Goal: Task Accomplishment & Management: Manage account settings

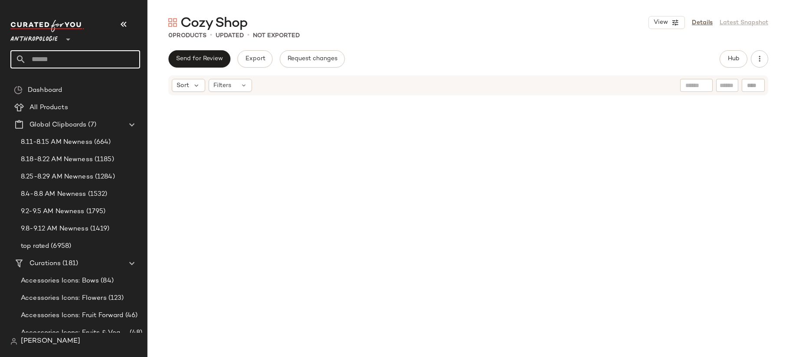
click at [90, 60] on input "text" at bounding box center [83, 59] width 114 height 18
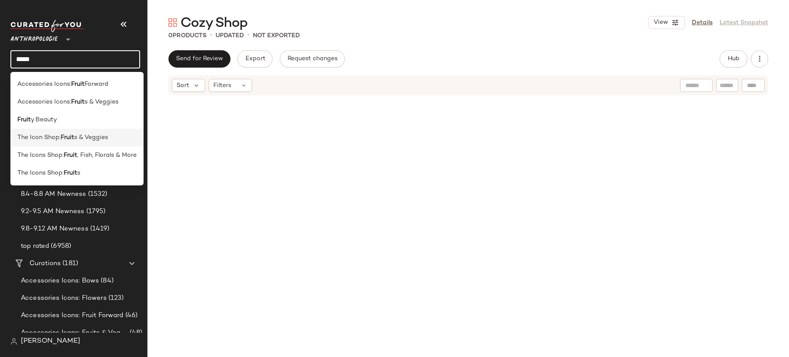
type input "*****"
click at [89, 134] on span "s & Veggies" at bounding box center [91, 137] width 34 height 9
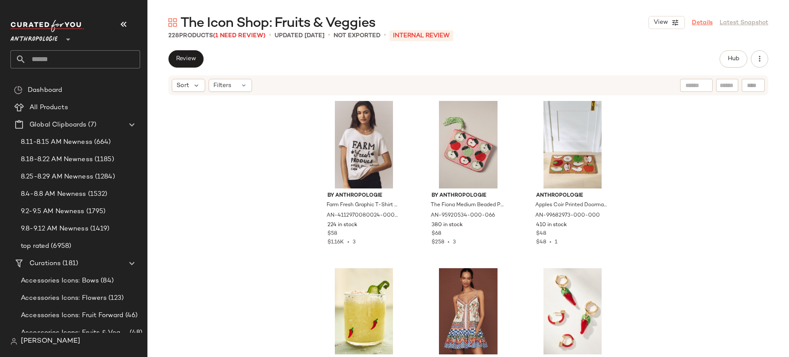
click at [706, 22] on link "Details" at bounding box center [702, 22] width 21 height 9
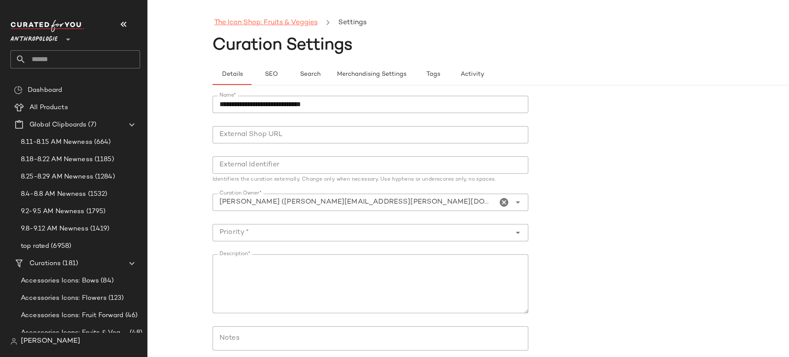
click at [253, 24] on link "The Icon Shop: Fruits & Veggies" at bounding box center [265, 22] width 103 height 11
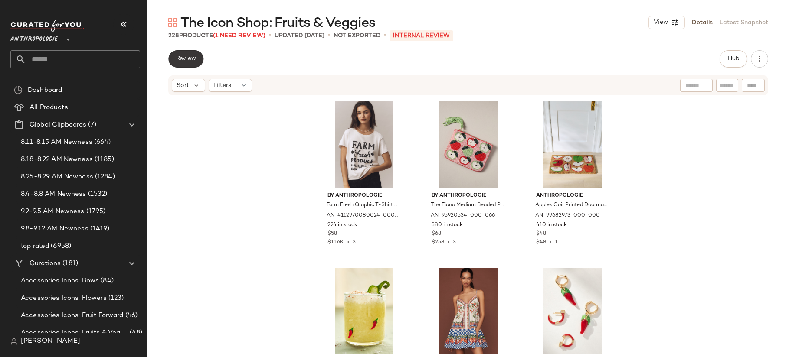
click at [179, 62] on span "Review" at bounding box center [186, 58] width 20 height 7
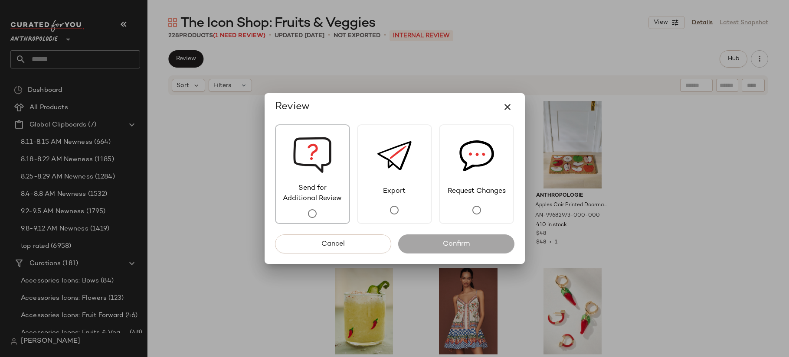
click at [282, 167] on div "Send for Additional Review" at bounding box center [312, 174] width 75 height 100
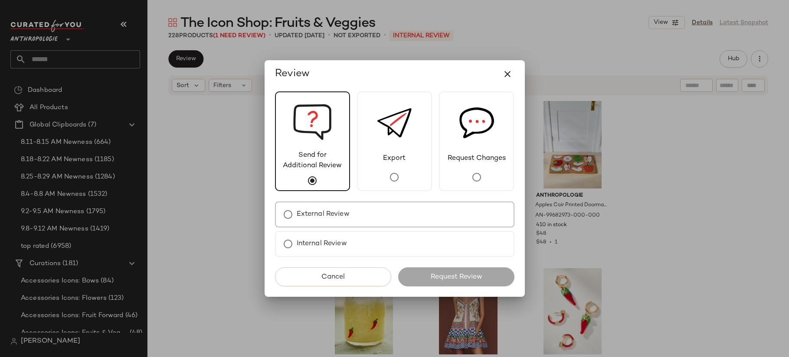
click at [375, 224] on div "External Review" at bounding box center [394, 215] width 239 height 26
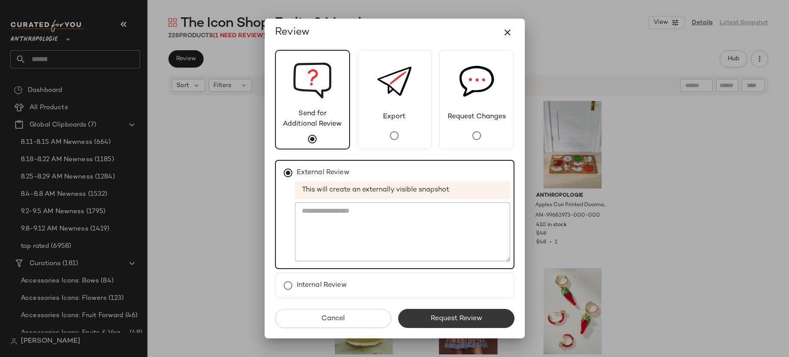
click at [442, 324] on button "Request Review" at bounding box center [456, 318] width 116 height 19
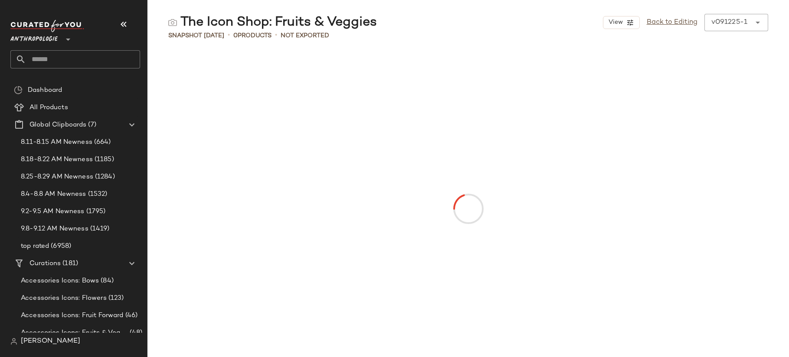
click at [78, 67] on input "text" at bounding box center [83, 59] width 114 height 18
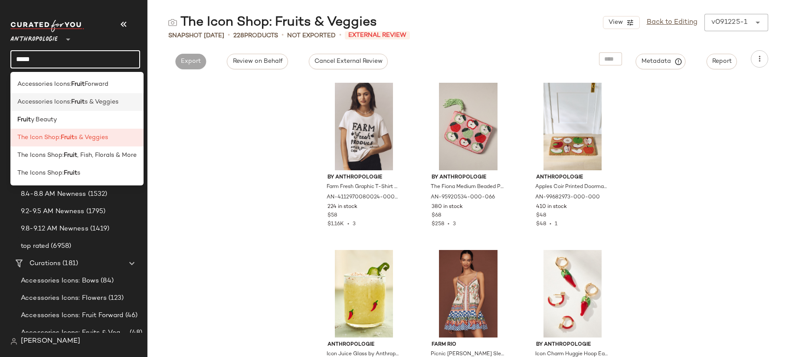
type input "*****"
click at [80, 103] on b "Fruit" at bounding box center [77, 102] width 13 height 9
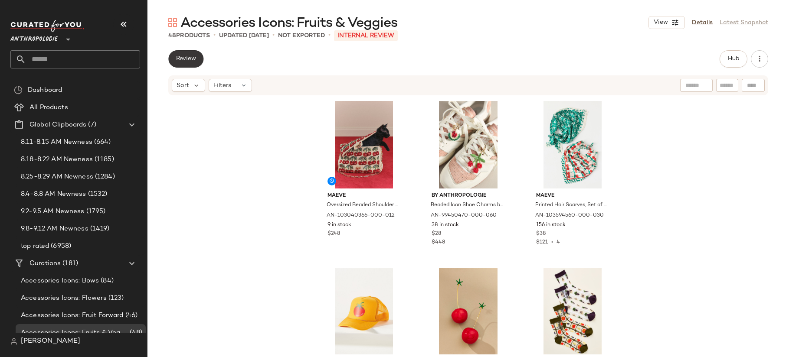
click at [189, 53] on button "Review" at bounding box center [185, 58] width 35 height 17
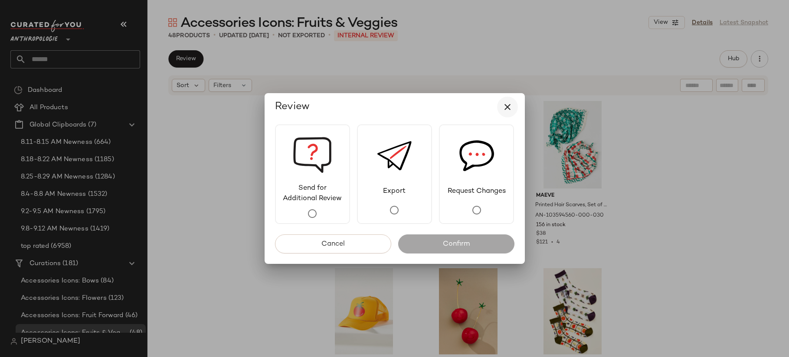
click at [508, 107] on icon "button" at bounding box center [507, 107] width 10 height 10
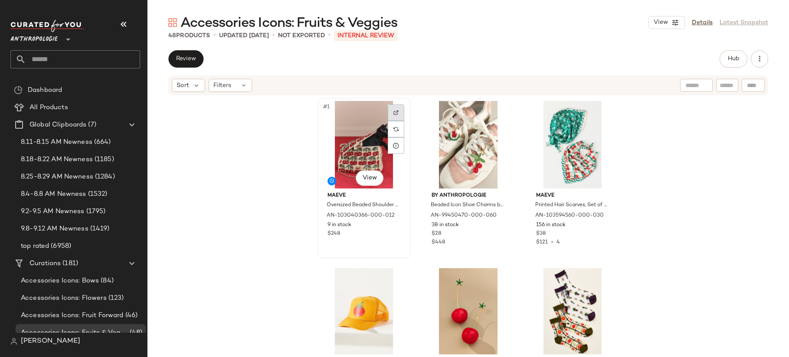
click at [394, 109] on div at bounding box center [396, 112] width 16 height 16
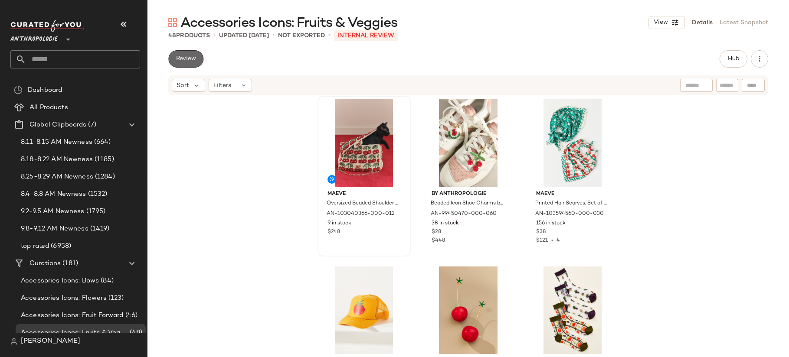
click at [173, 58] on button "Review" at bounding box center [185, 58] width 35 height 17
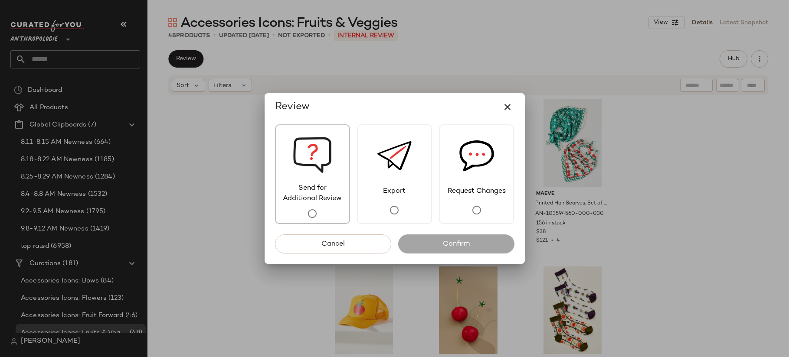
click at [290, 180] on div "Send for Additional Review" at bounding box center [312, 174] width 75 height 100
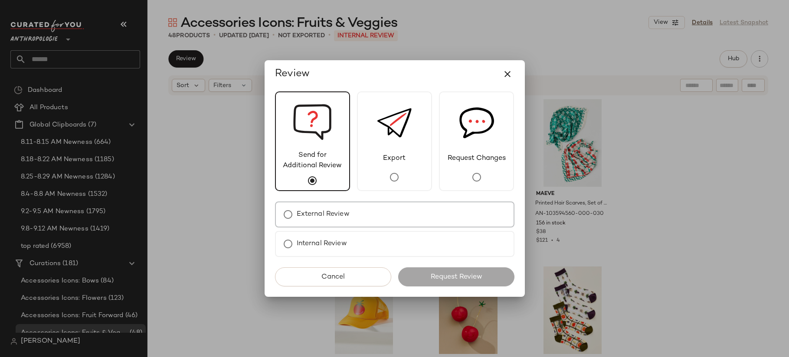
click at [403, 214] on div "External Review" at bounding box center [394, 215] width 239 height 26
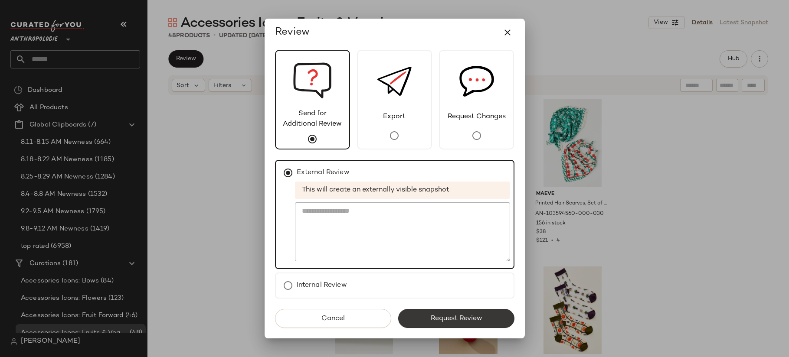
click at [440, 314] on button "Request Review" at bounding box center [456, 318] width 116 height 19
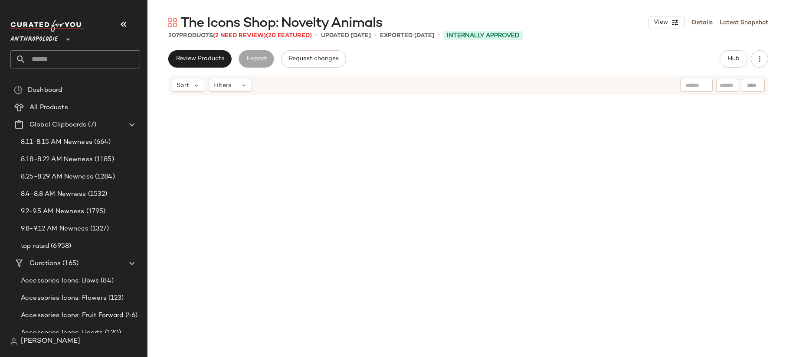
scroll to position [707, 0]
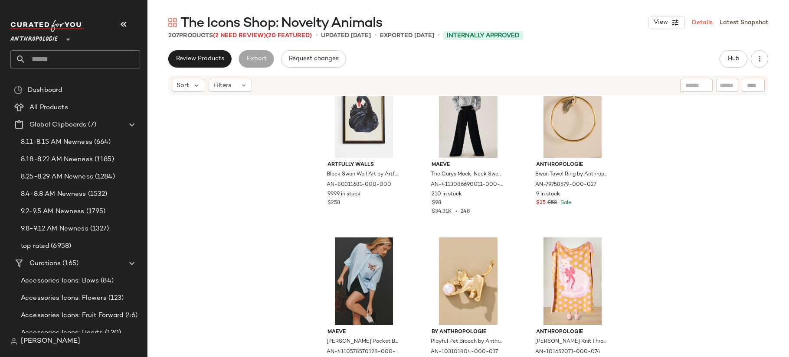
click at [696, 26] on link "Details" at bounding box center [702, 22] width 21 height 9
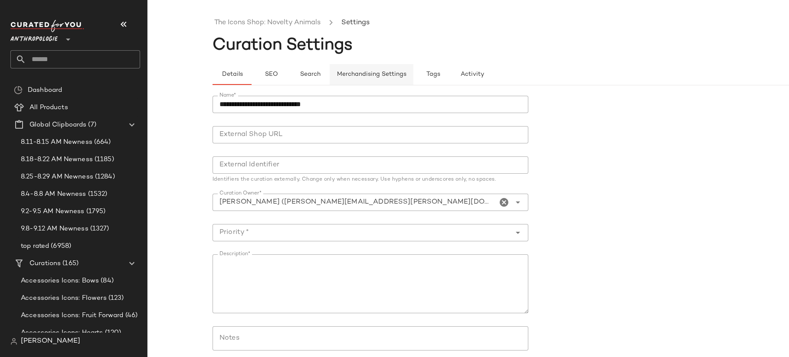
click at [379, 70] on button "Merchandising Settings" at bounding box center [372, 74] width 84 height 21
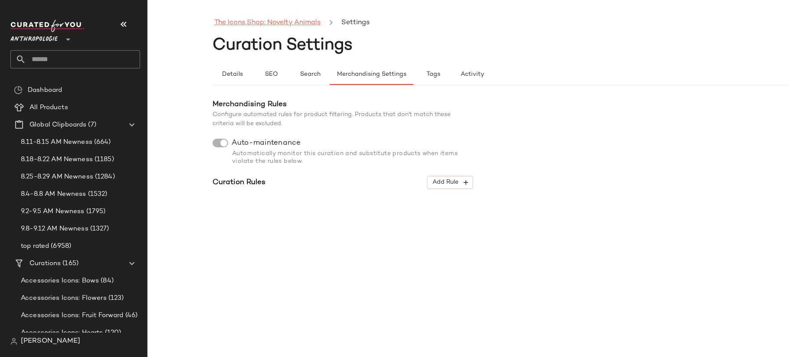
click at [262, 26] on link "The Icons Shop: Novelty Animals" at bounding box center [267, 22] width 106 height 11
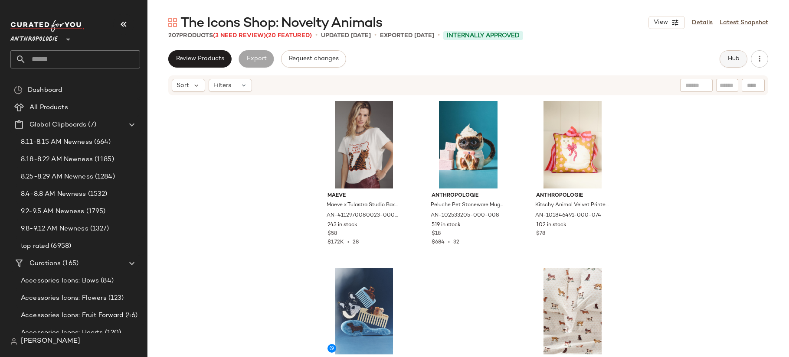
click at [731, 55] on button "Hub" at bounding box center [733, 58] width 28 height 17
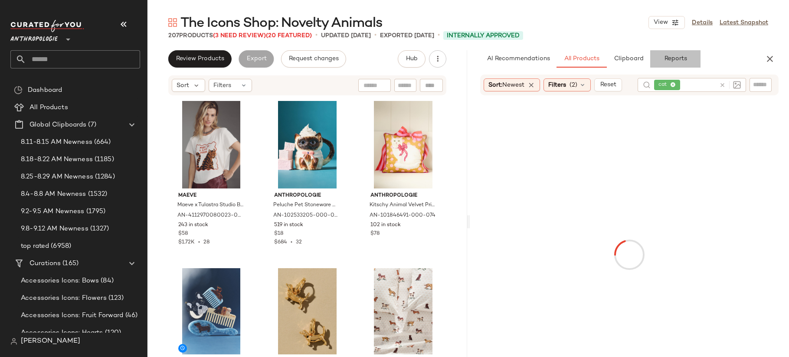
click at [682, 61] on span "Reports" at bounding box center [674, 58] width 23 height 7
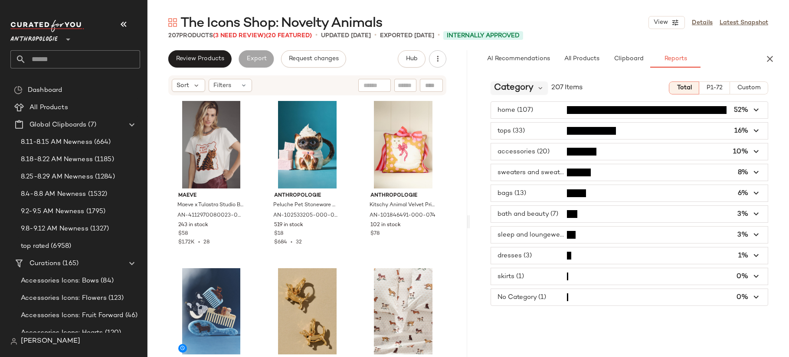
click at [512, 85] on span "Category" at bounding box center [513, 88] width 39 height 13
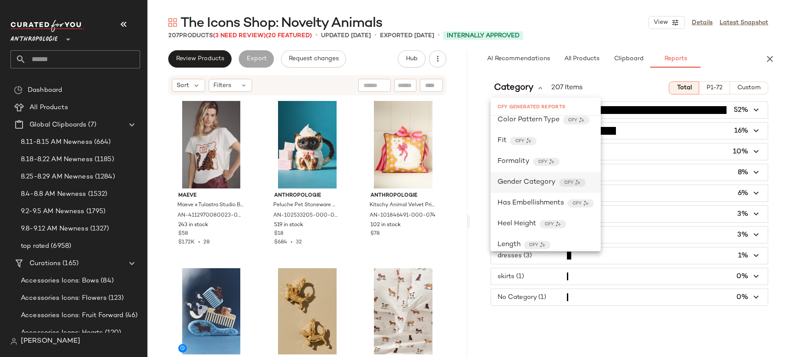
scroll to position [300, 0]
click at [554, 182] on span "Has Embellishments" at bounding box center [530, 181] width 66 height 10
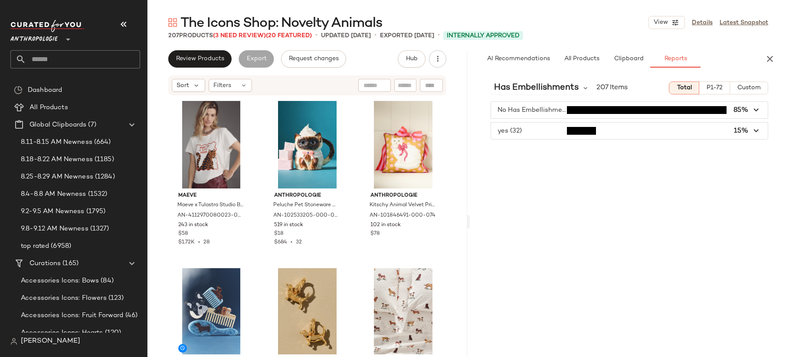
click at [542, 111] on span "button" at bounding box center [629, 110] width 277 height 16
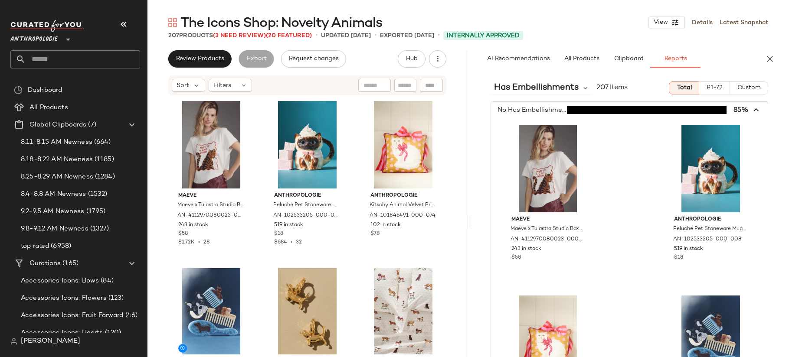
click at [545, 110] on span "button" at bounding box center [629, 110] width 277 height 16
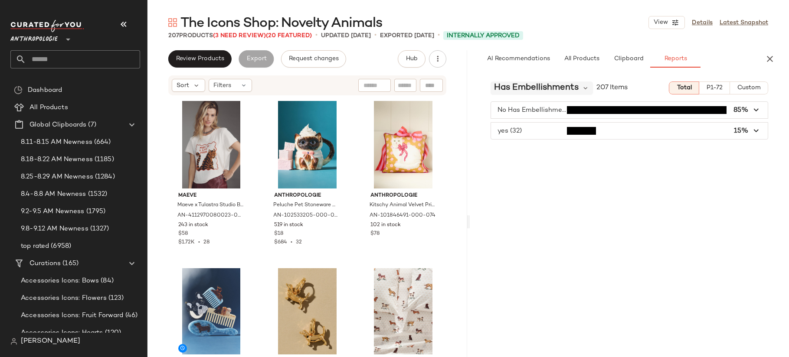
click at [547, 85] on span "Has Embellishments" at bounding box center [536, 88] width 85 height 13
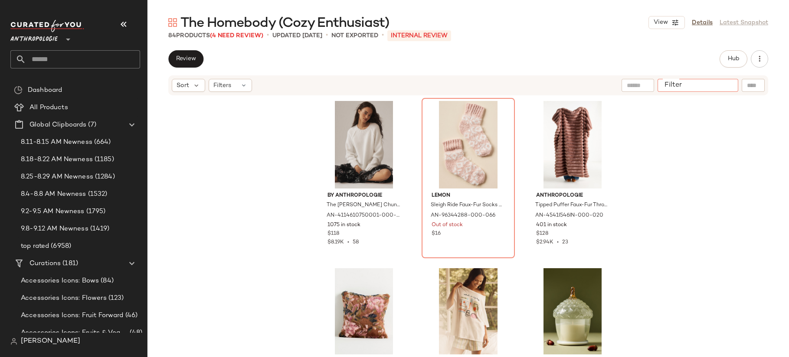
click at [718, 82] on div at bounding box center [697, 85] width 81 height 13
type input "*******"
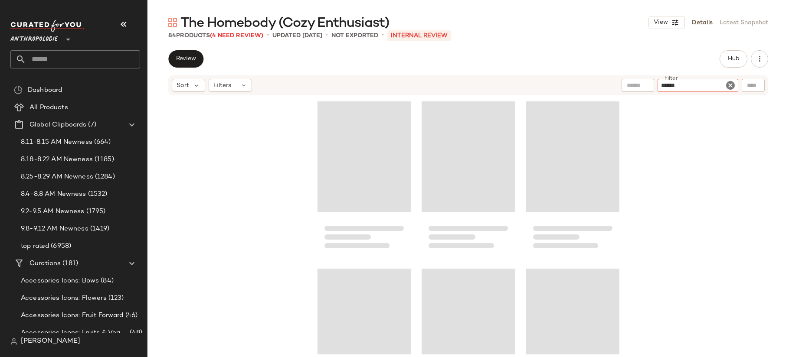
type input "*******"
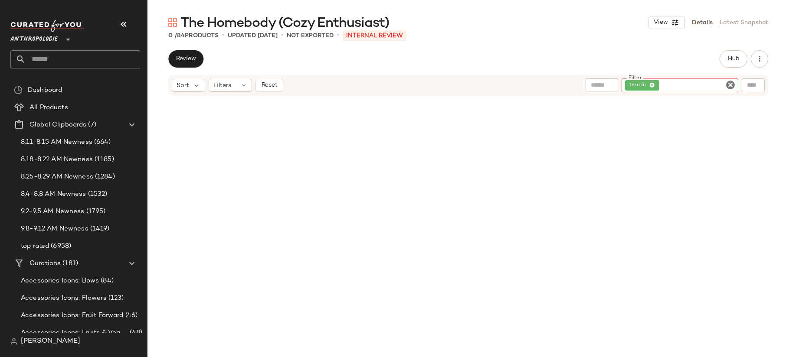
click at [729, 84] on icon "Clear Filter" at bounding box center [730, 85] width 10 height 10
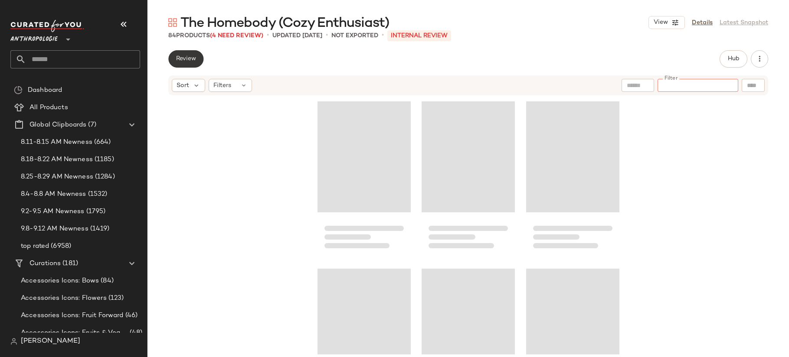
click at [185, 55] on span "Review" at bounding box center [186, 58] width 20 height 7
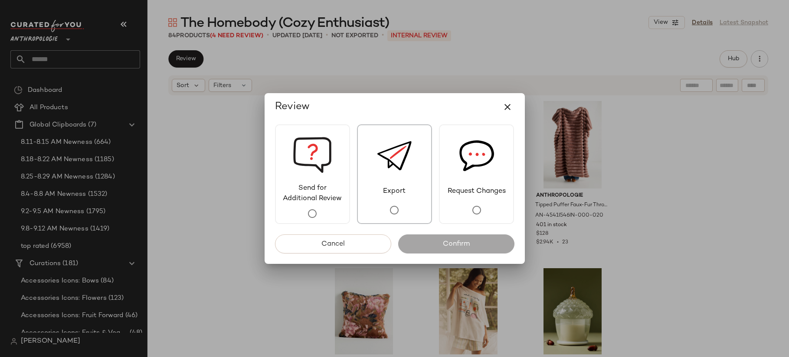
click at [363, 200] on div "Export" at bounding box center [394, 174] width 75 height 100
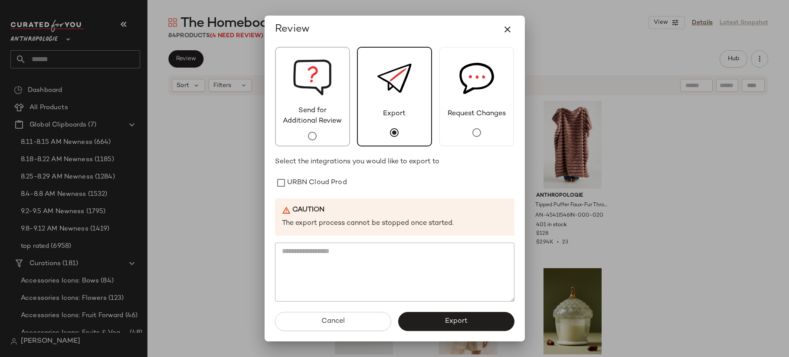
click at [322, 90] on img at bounding box center [312, 77] width 39 height 58
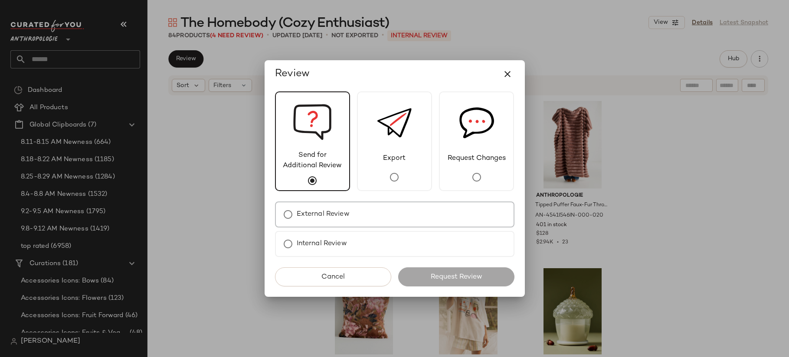
click at [378, 219] on div "External Review" at bounding box center [394, 215] width 239 height 26
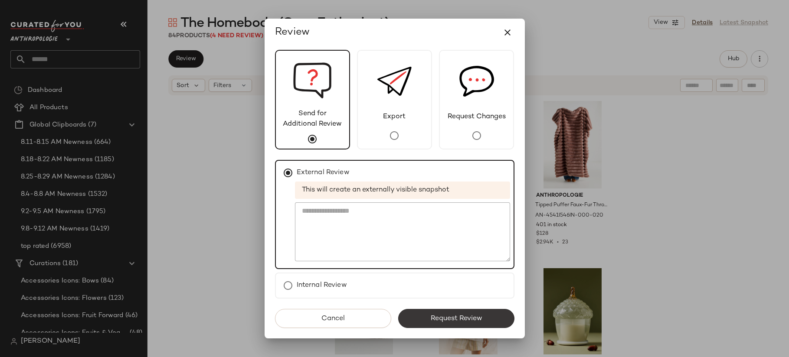
click at [450, 317] on span "Request Review" at bounding box center [456, 319] width 52 height 8
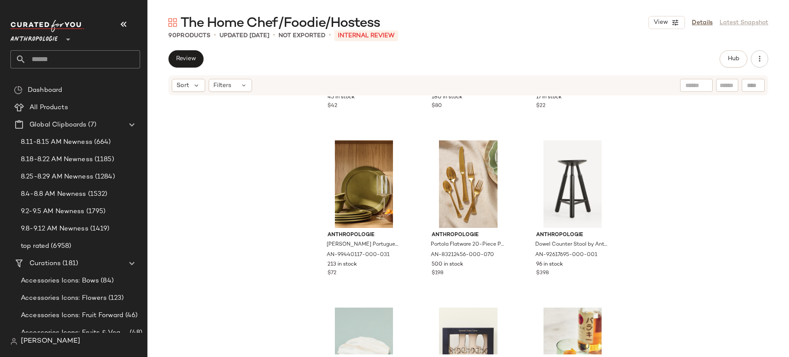
scroll to position [1335, 0]
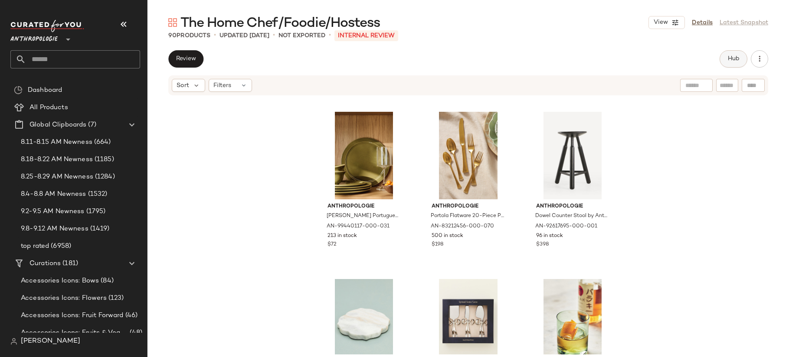
click at [728, 55] on span "Hub" at bounding box center [733, 58] width 12 height 7
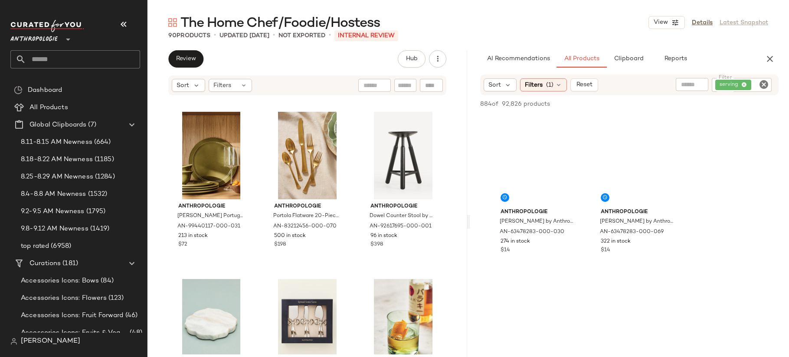
click at [761, 82] on icon "Clear Filter" at bounding box center [763, 84] width 10 height 10
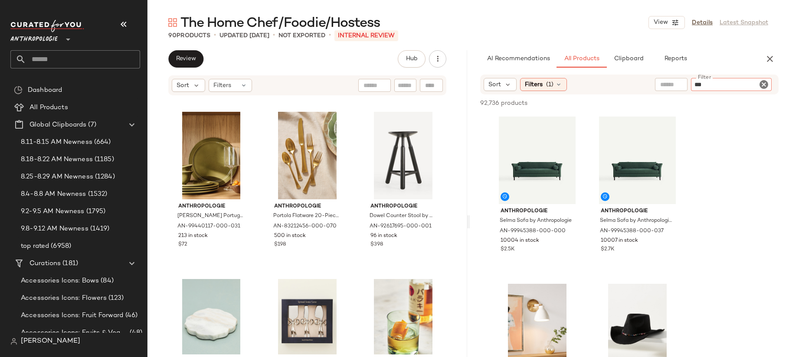
type input "****"
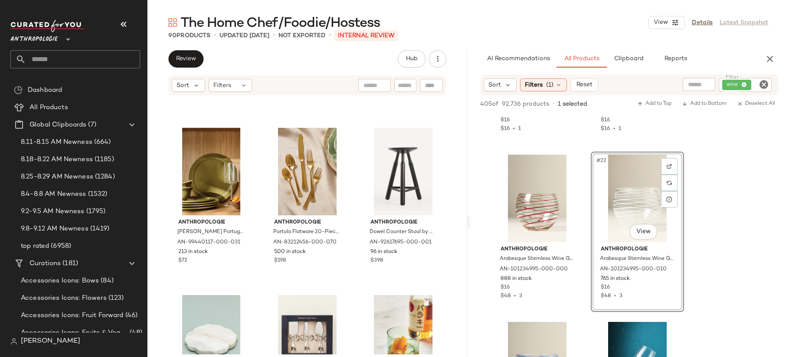
scroll to position [1316, 0]
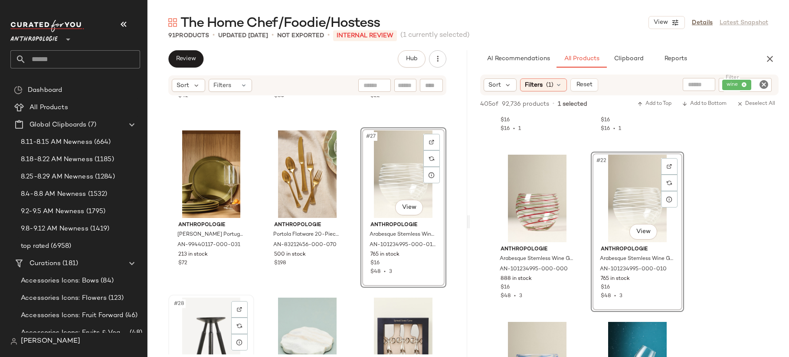
click at [191, 317] on div "#28 View" at bounding box center [211, 342] width 80 height 88
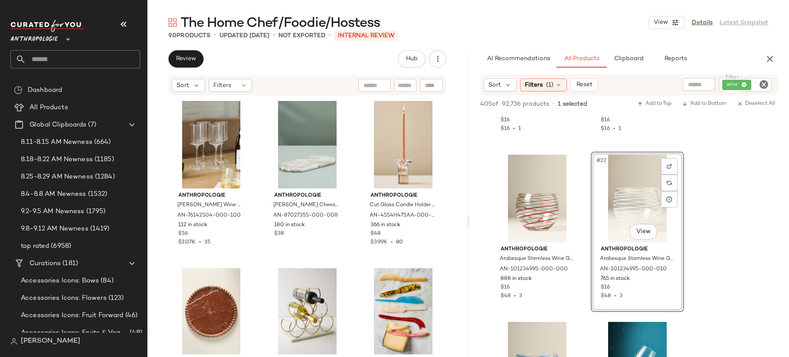
click at [406, 89] on input "text" at bounding box center [405, 85] width 15 height 9
type input "*******"
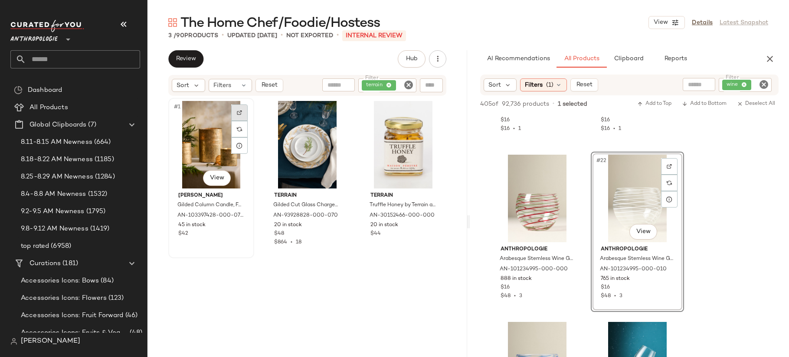
click at [243, 109] on div at bounding box center [239, 112] width 16 height 16
click at [309, 139] on div "#2 View" at bounding box center [307, 145] width 80 height 88
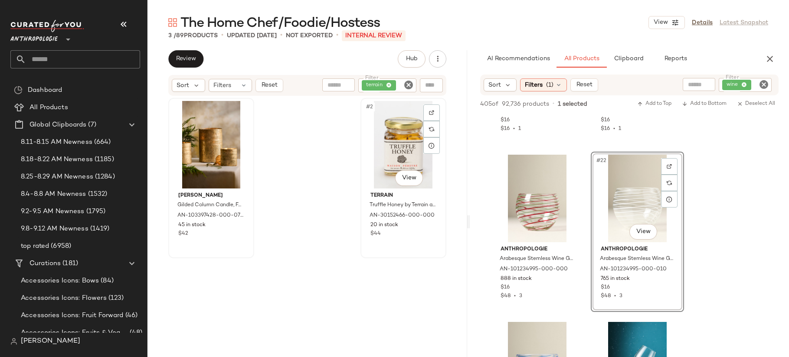
click at [385, 132] on div "#2 View" at bounding box center [403, 145] width 80 height 88
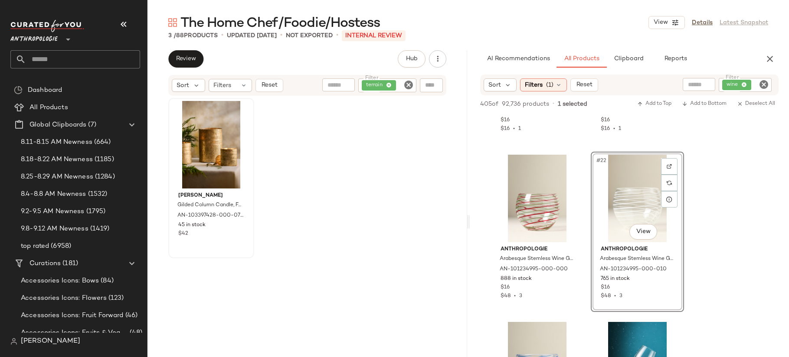
click at [409, 88] on icon "Clear Filter" at bounding box center [408, 85] width 10 height 10
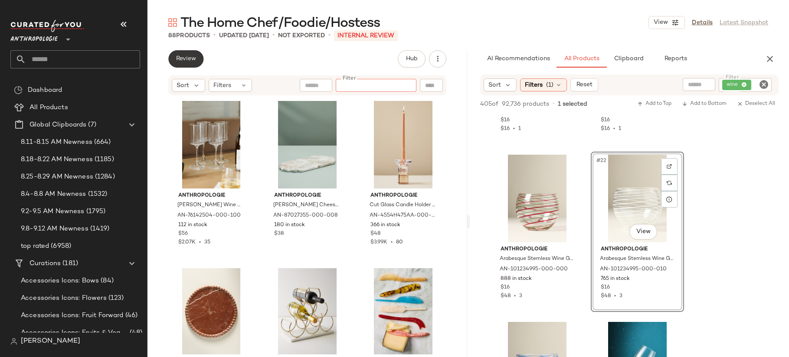
click at [191, 61] on span "Review" at bounding box center [186, 58] width 20 height 7
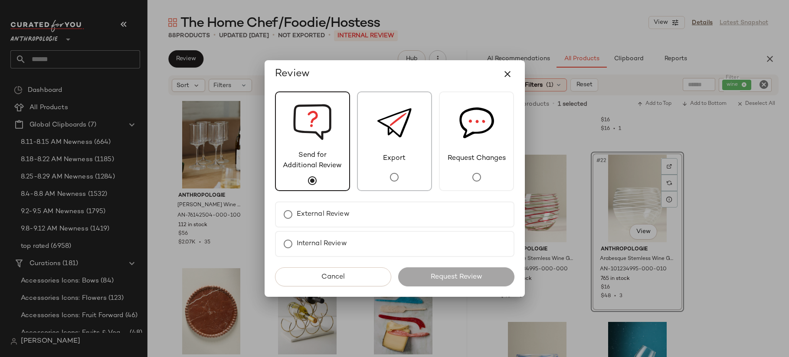
click at [409, 151] on img at bounding box center [394, 122] width 35 height 61
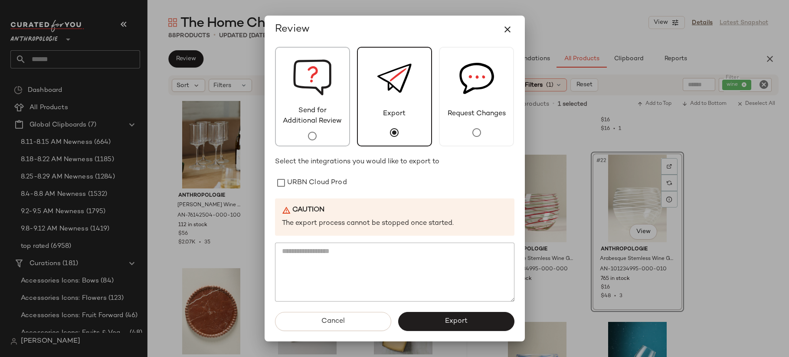
click at [314, 117] on span "Send for Additional Review" at bounding box center [312, 116] width 73 height 21
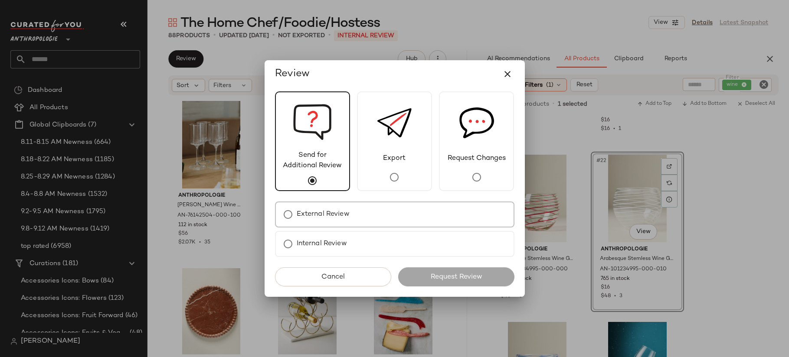
click at [368, 212] on div "External Review" at bounding box center [394, 215] width 239 height 26
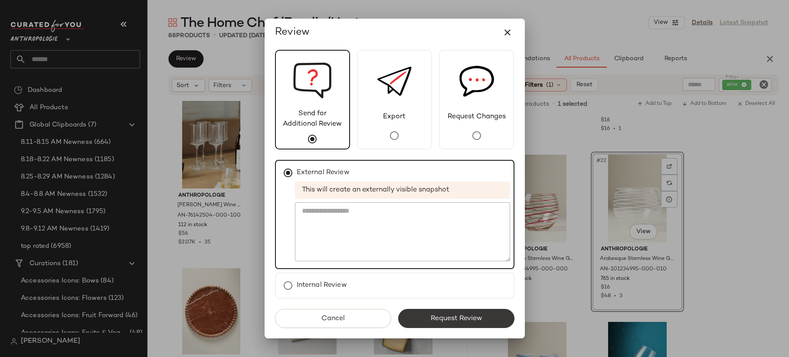
click at [446, 314] on button "Request Review" at bounding box center [456, 318] width 116 height 19
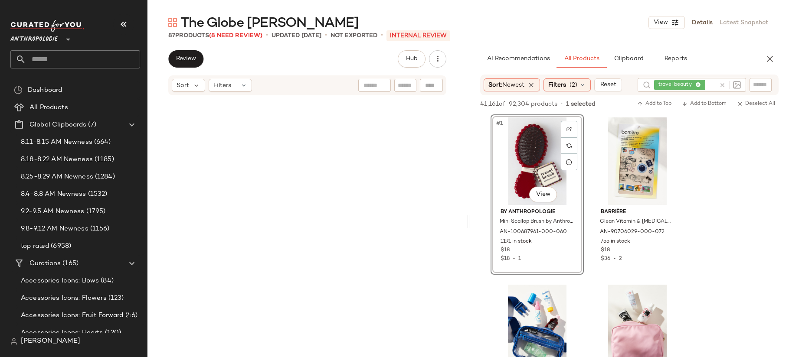
scroll to position [1526, 0]
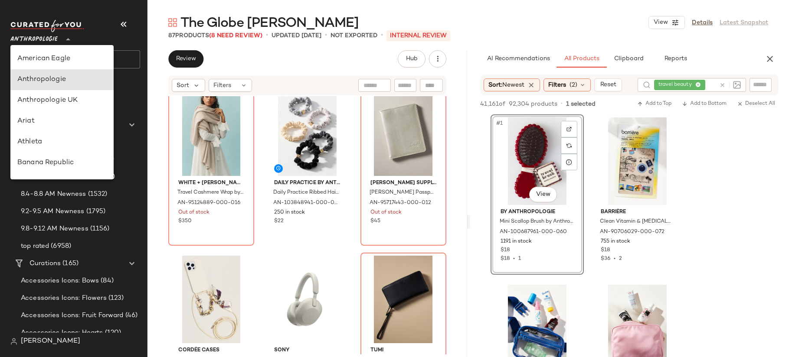
click at [40, 42] on span "Anthropologie" at bounding box center [33, 37] width 47 height 16
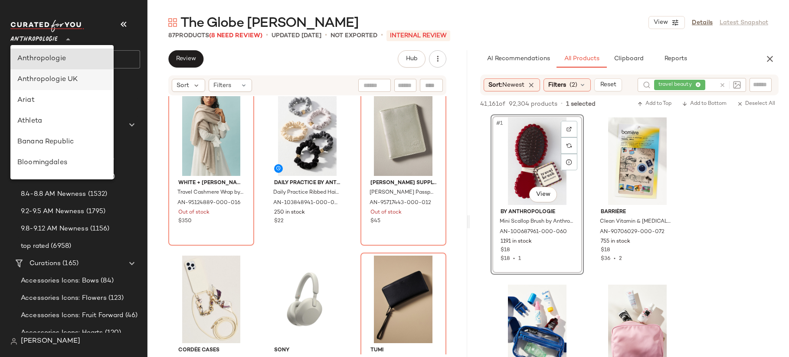
click at [54, 77] on div "Anthropologie UK" at bounding box center [61, 80] width 89 height 10
type input "**"
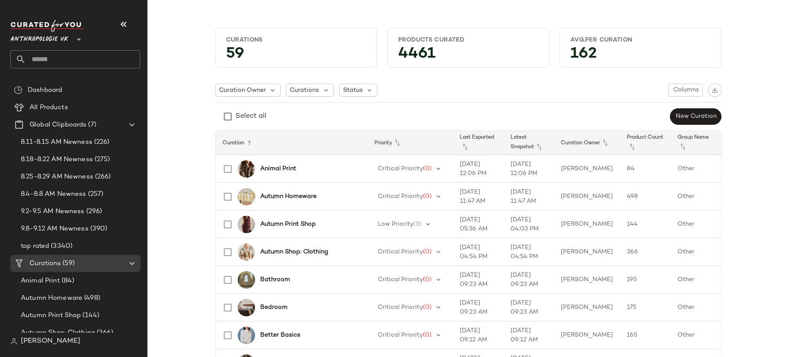
click at [55, 61] on input "text" at bounding box center [83, 59] width 114 height 18
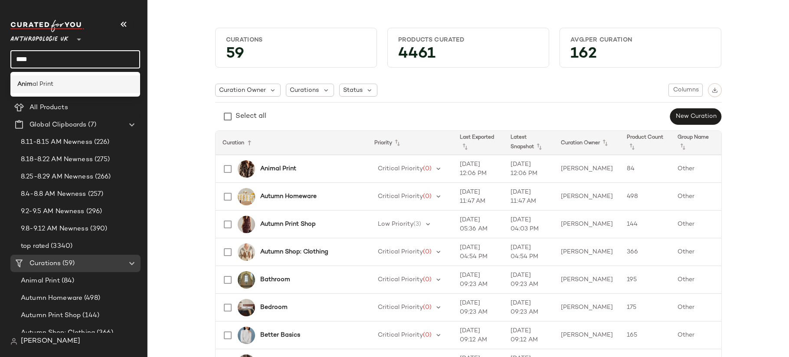
type input "****"
click at [51, 86] on span "al Print" at bounding box center [43, 84] width 21 height 9
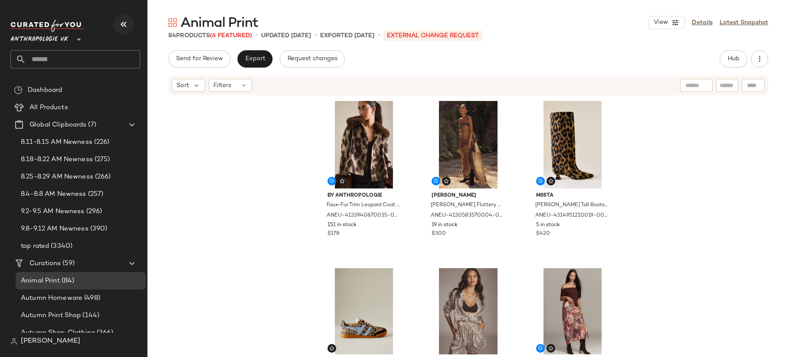
click at [124, 23] on icon "button" at bounding box center [123, 24] width 10 height 10
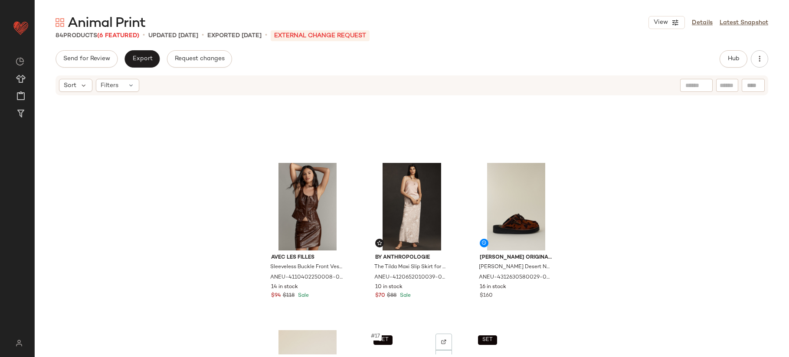
scroll to position [775, 0]
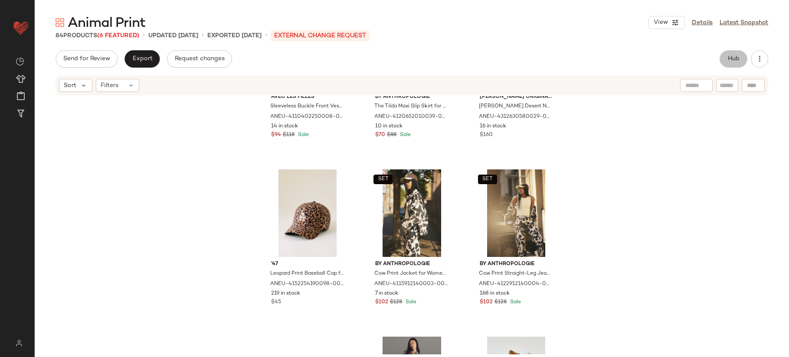
click at [724, 59] on button "Hub" at bounding box center [733, 58] width 28 height 17
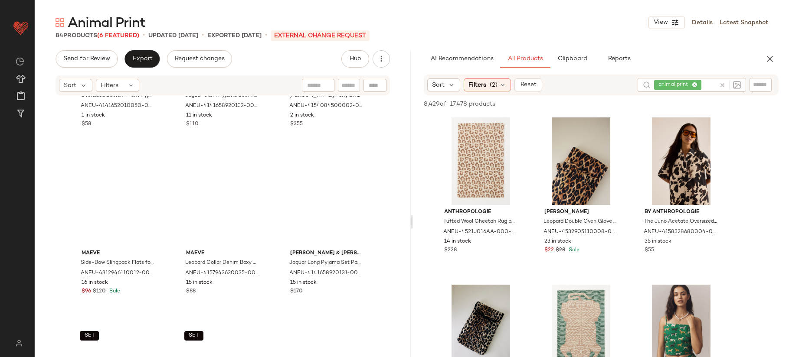
scroll to position [4429, 0]
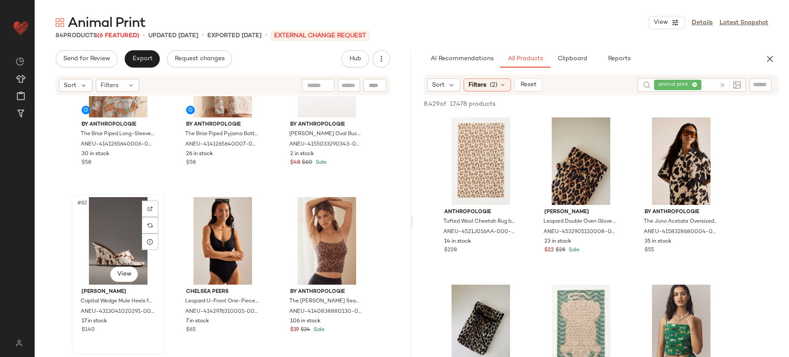
click at [111, 244] on div "#82 View" at bounding box center [118, 241] width 87 height 88
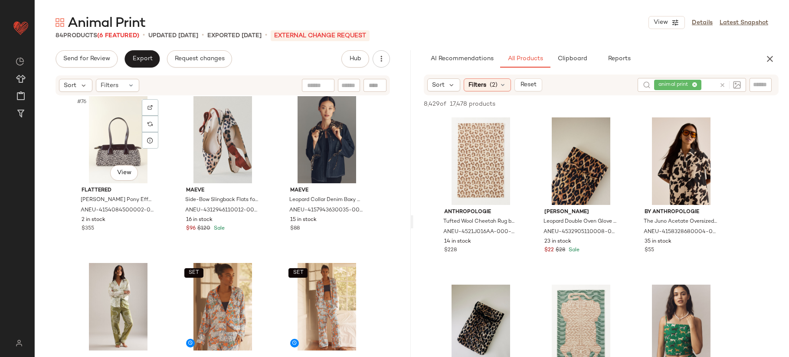
scroll to position [4107, 0]
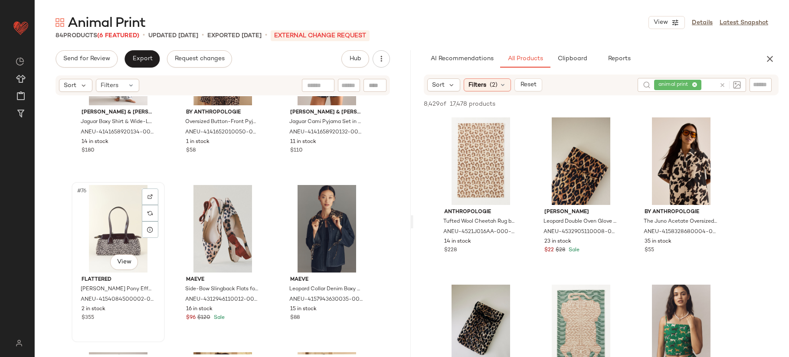
click at [128, 242] on div "#76 View" at bounding box center [118, 229] width 87 height 88
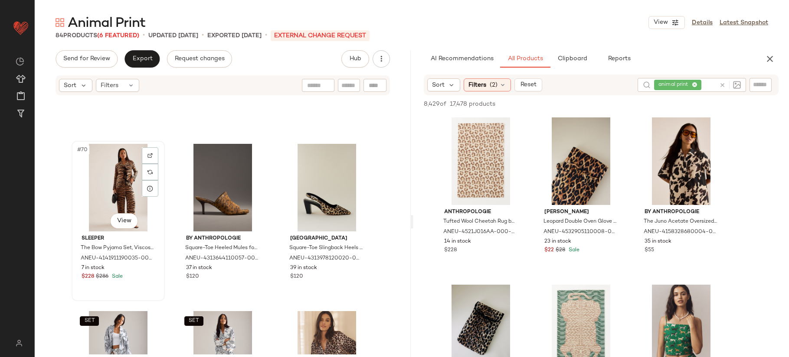
scroll to position [3781, 0]
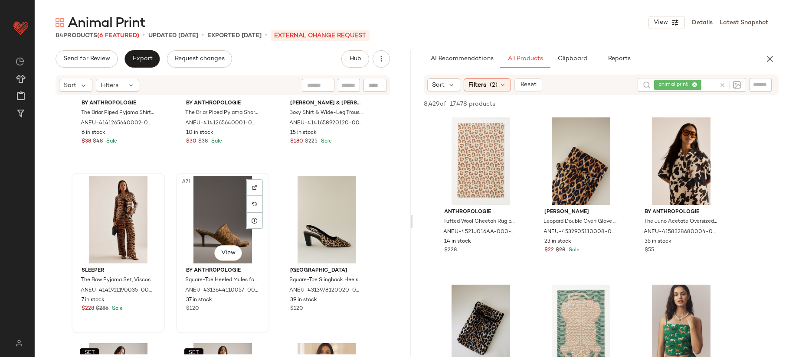
click at [226, 235] on div "#71 View" at bounding box center [222, 220] width 87 height 88
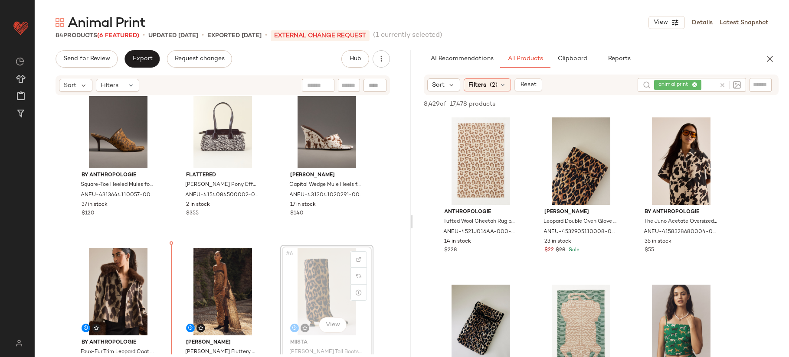
scroll to position [21, 0]
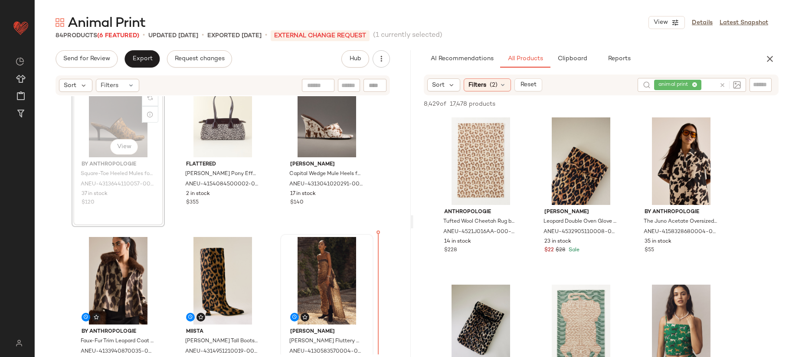
scroll to position [36, 0]
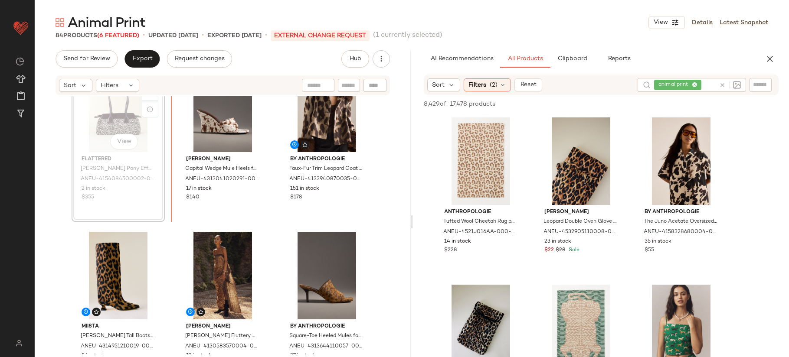
scroll to position [35, 0]
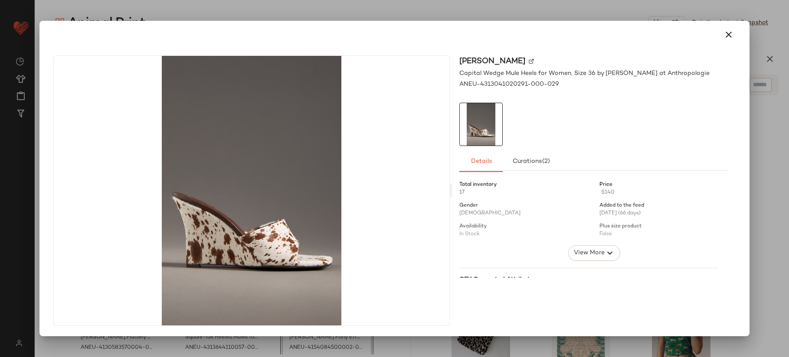
drag, startPoint x: 118, startPoint y: 131, endPoint x: 324, endPoint y: 282, distance: 255.0
click at [434, 15] on div at bounding box center [394, 178] width 789 height 357
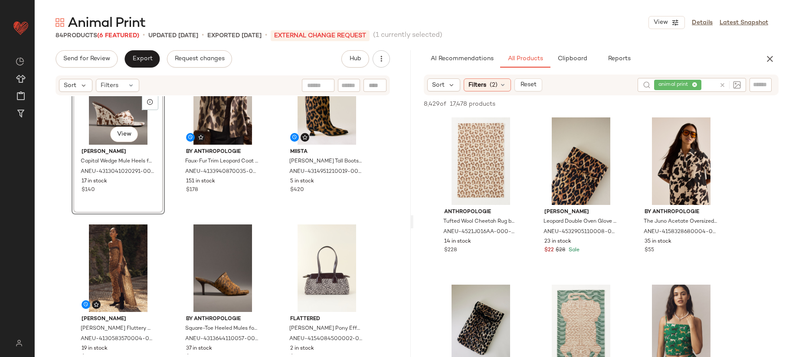
scroll to position [44, 0]
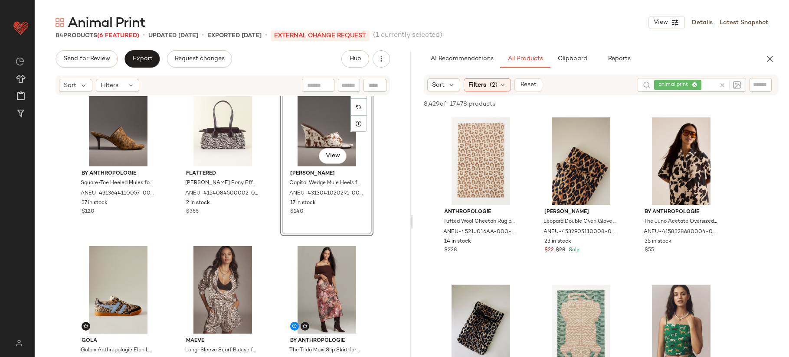
scroll to position [212, 0]
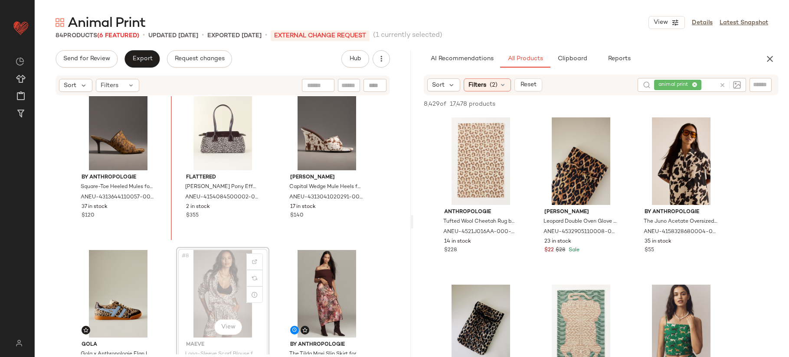
drag, startPoint x: 215, startPoint y: 267, endPoint x: 219, endPoint y: 261, distance: 7.0
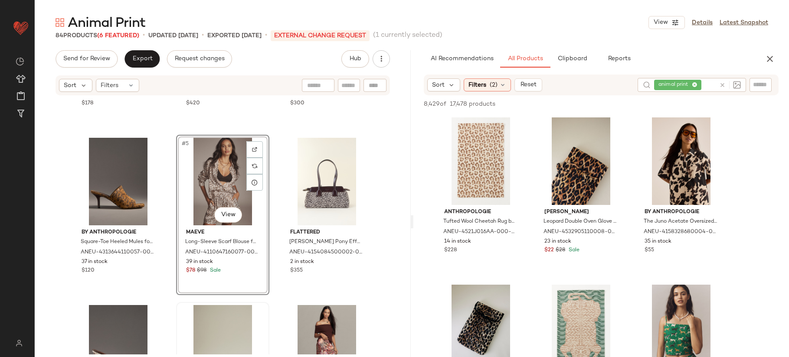
scroll to position [163, 0]
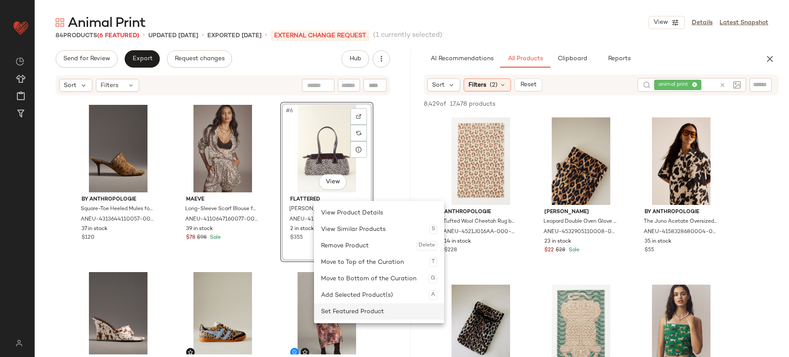
click at [353, 313] on div "Set Featured Product" at bounding box center [379, 312] width 116 height 16
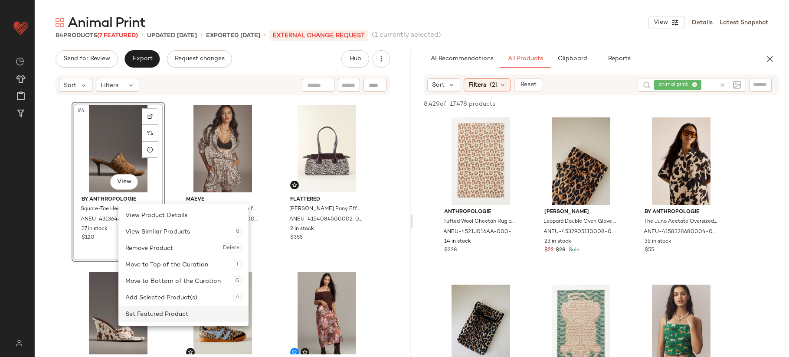
click at [204, 315] on div "Set Featured Product" at bounding box center [183, 314] width 116 height 16
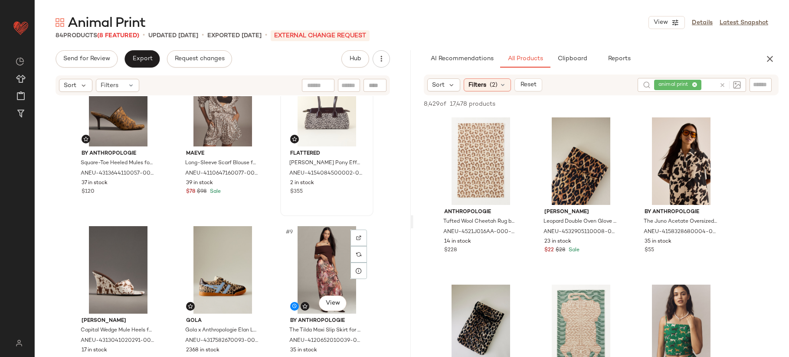
scroll to position [206, 0]
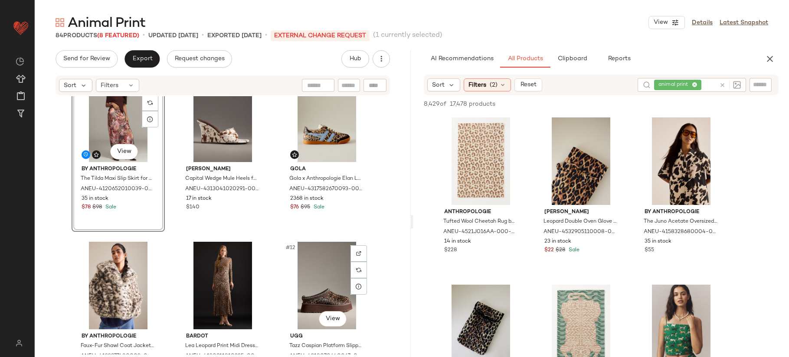
scroll to position [343, 0]
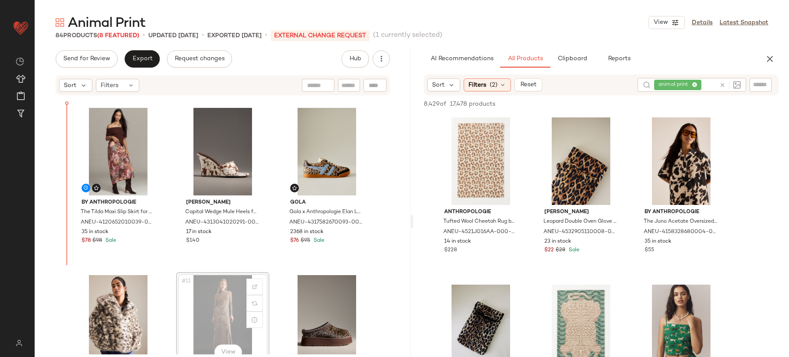
scroll to position [320, 0]
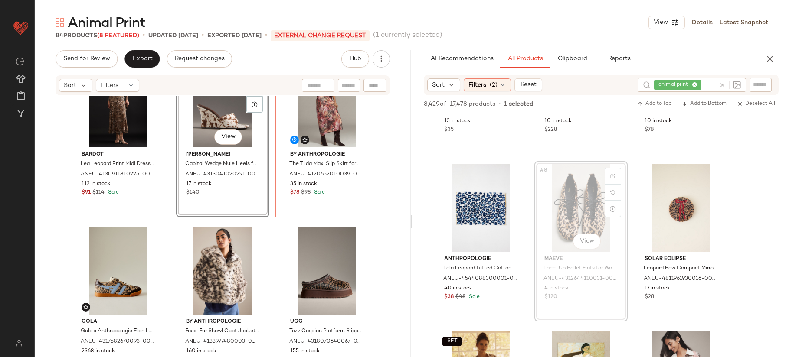
scroll to position [370, 0]
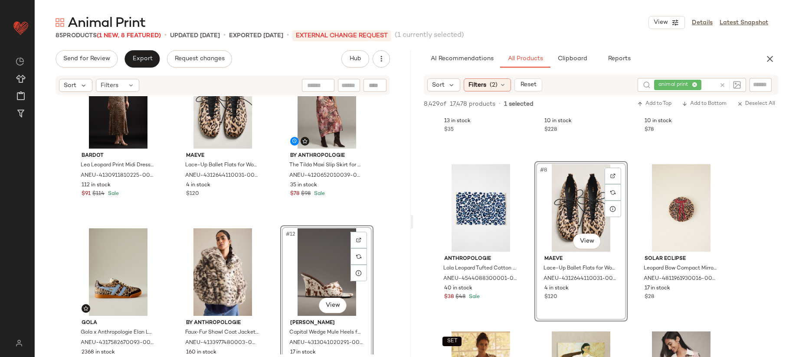
scroll to position [383, 0]
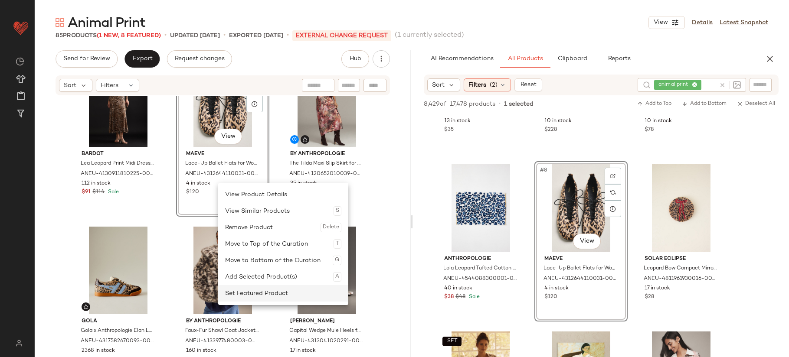
click at [268, 296] on div "Set Featured Product" at bounding box center [283, 293] width 116 height 16
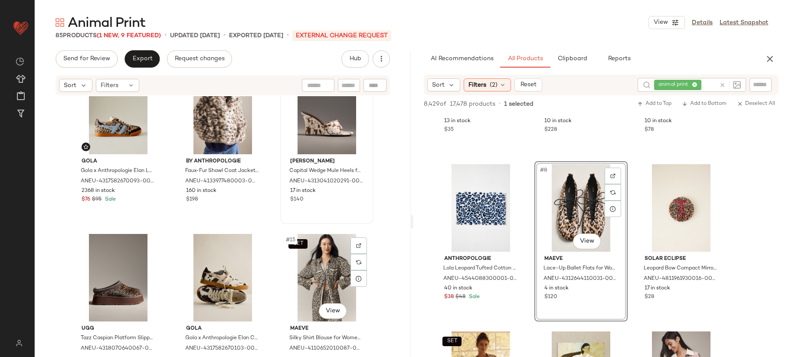
scroll to position [545, 0]
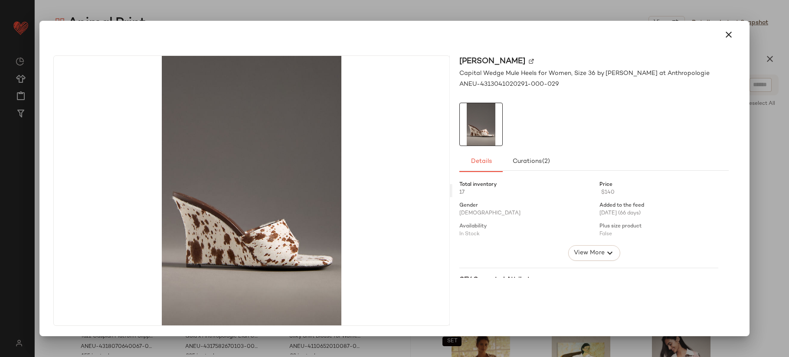
drag, startPoint x: 331, startPoint y: 142, endPoint x: 366, endPoint y: 266, distance: 128.9
click at [342, 10] on div at bounding box center [394, 178] width 789 height 357
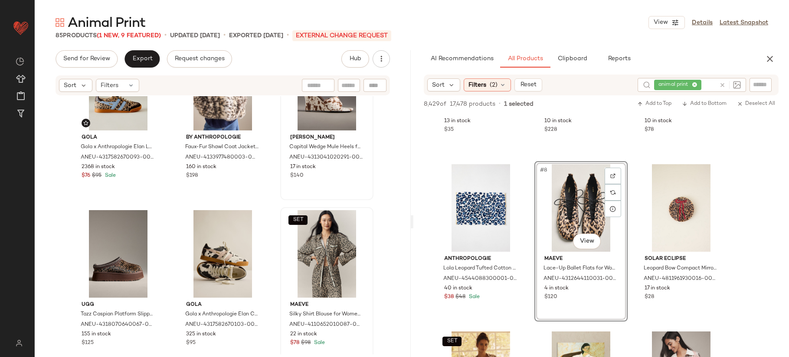
scroll to position [659, 0]
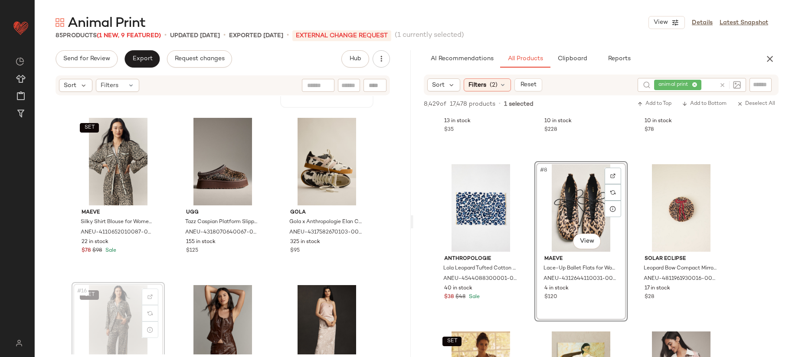
scroll to position [662, 0]
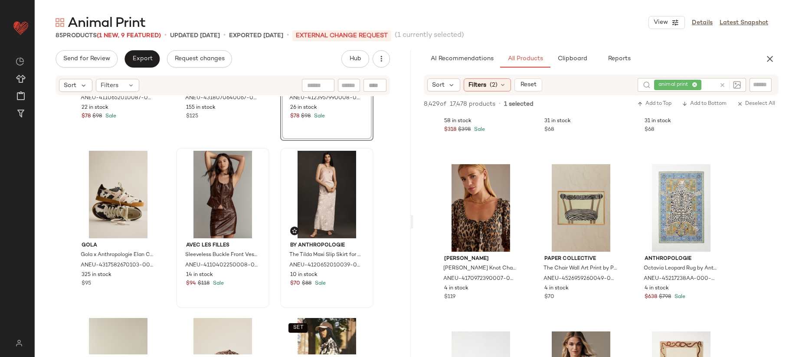
scroll to position [844, 0]
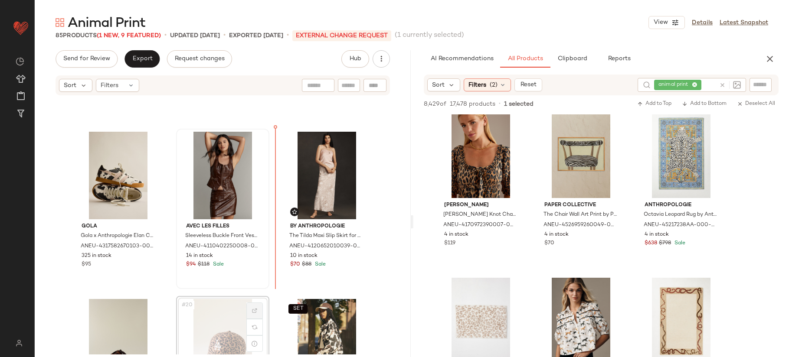
scroll to position [805, 0]
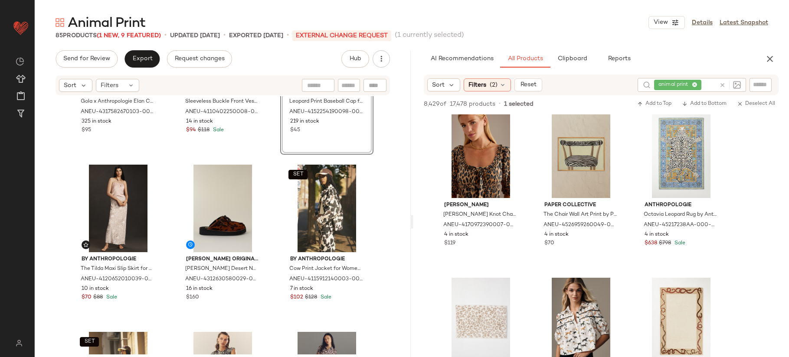
scroll to position [949, 0]
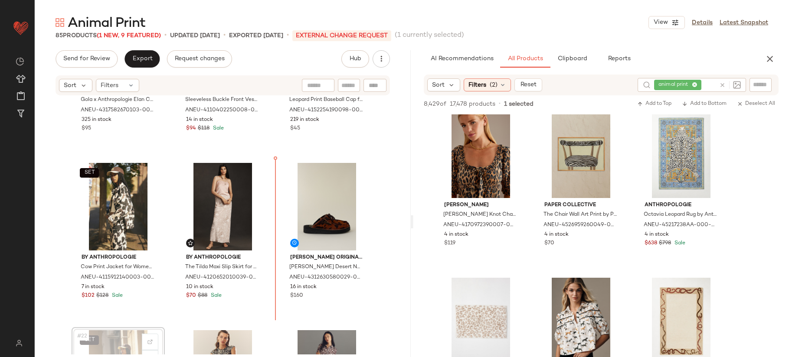
scroll to position [950, 0]
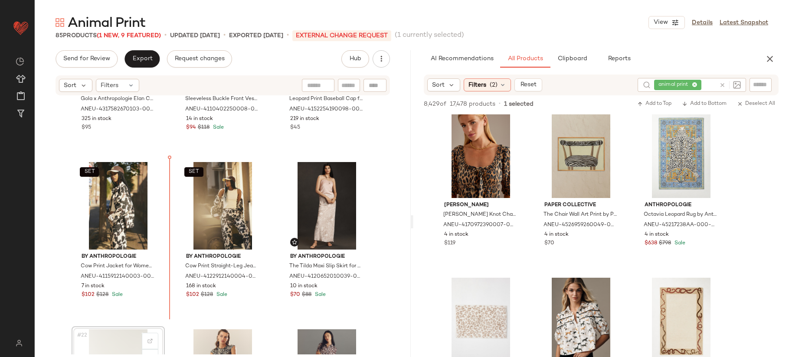
scroll to position [951, 0]
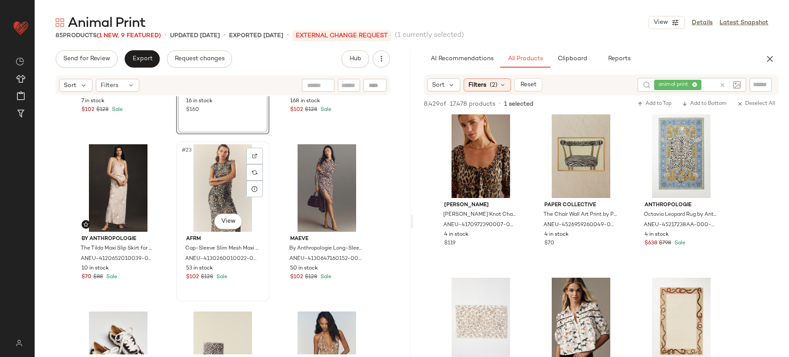
scroll to position [1178, 0]
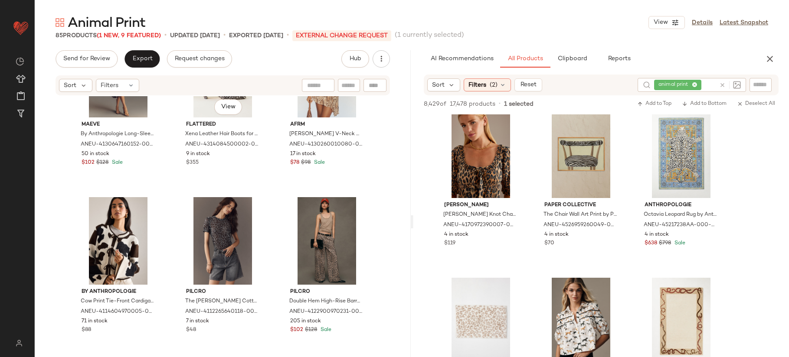
scroll to position [1290, 0]
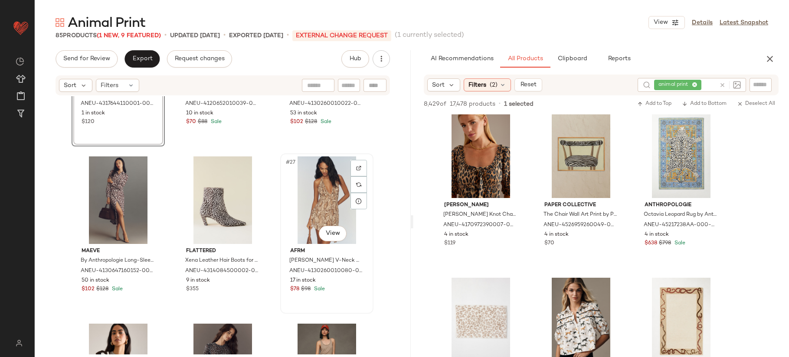
click at [311, 211] on div "#27 View" at bounding box center [326, 201] width 87 height 88
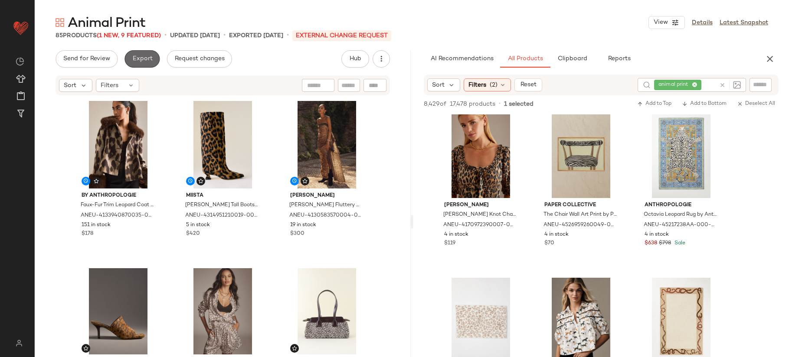
click at [147, 57] on span "Export" at bounding box center [142, 58] width 20 height 7
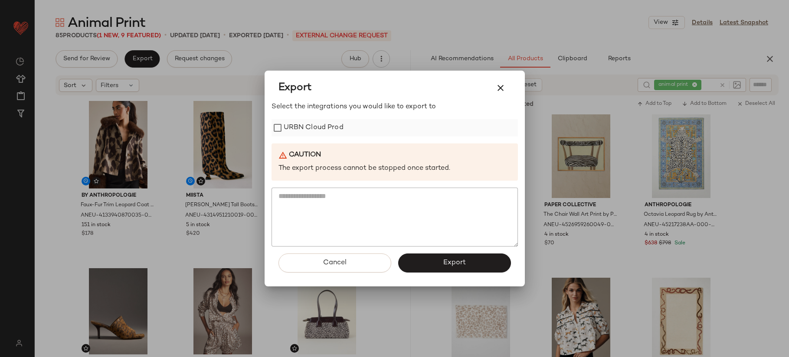
click at [296, 134] on label "URBN Cloud Prod" at bounding box center [314, 127] width 60 height 17
click at [450, 269] on button "Export" at bounding box center [454, 263] width 113 height 19
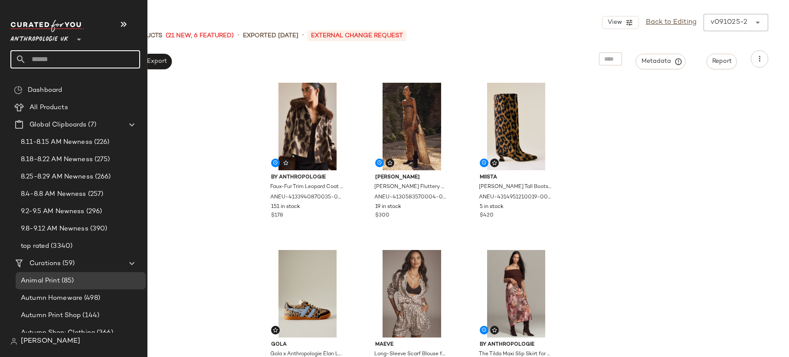
click at [44, 60] on input "text" at bounding box center [83, 59] width 114 height 18
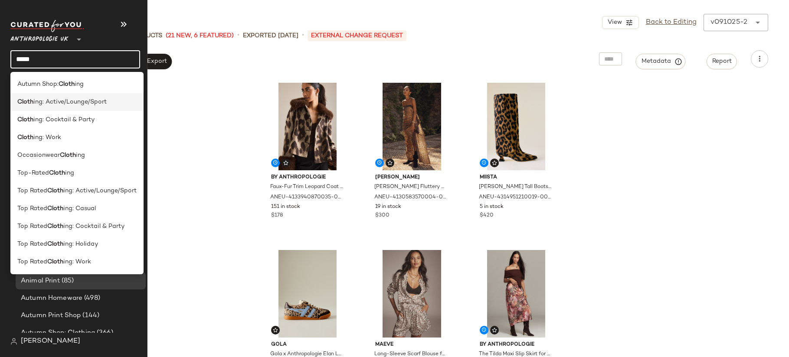
type input "*****"
click at [38, 104] on span "ing: Active/Lounge/Sport" at bounding box center [69, 102] width 73 height 9
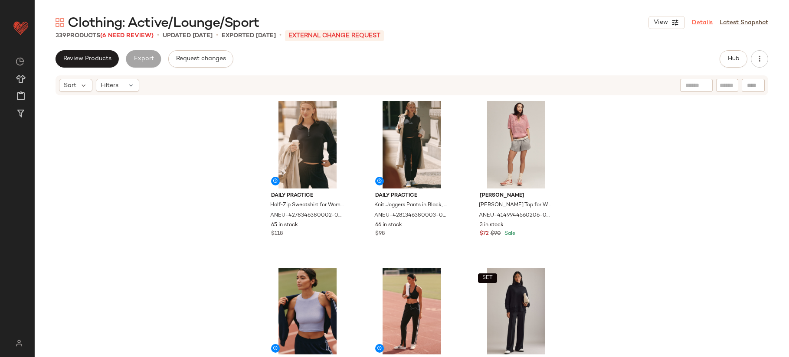
click at [699, 25] on link "Details" at bounding box center [702, 22] width 21 height 9
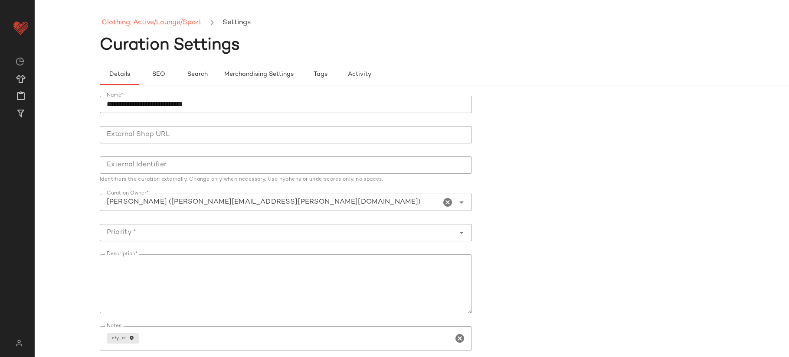
click at [147, 25] on link "Clothing: Active/Lounge/Sport" at bounding box center [151, 22] width 100 height 11
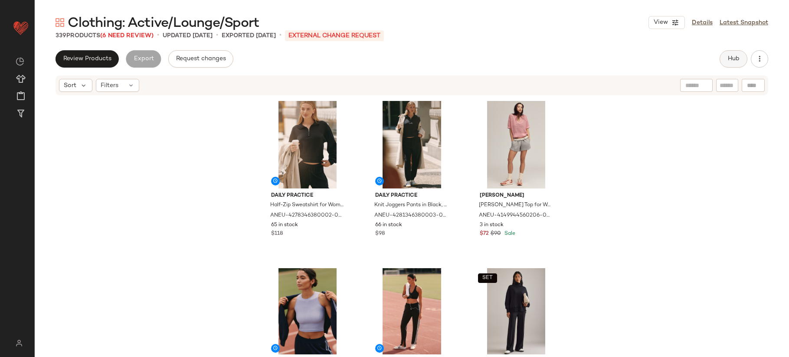
click at [731, 61] on span "Hub" at bounding box center [733, 58] width 12 height 7
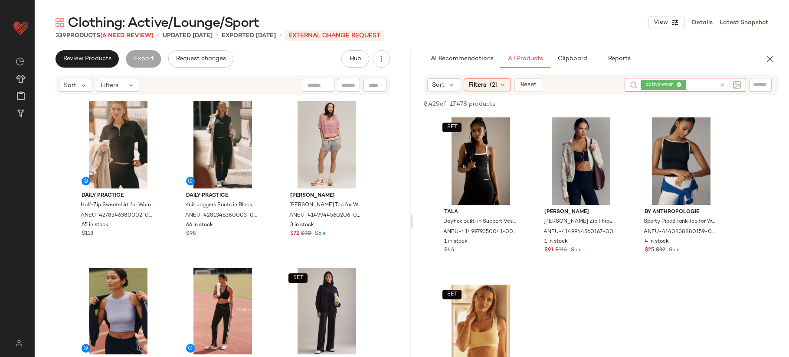
click at [722, 85] on icon at bounding box center [722, 85] width 7 height 7
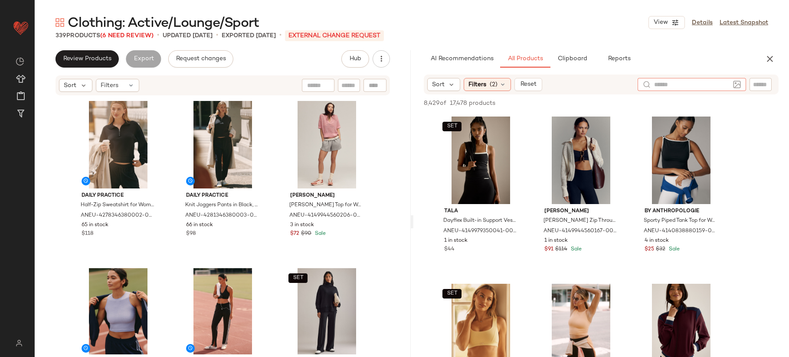
click at [754, 83] on input "text" at bounding box center [760, 84] width 15 height 9
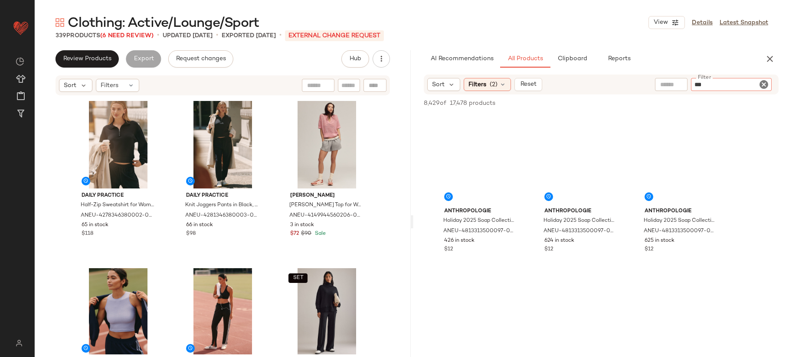
type input "****"
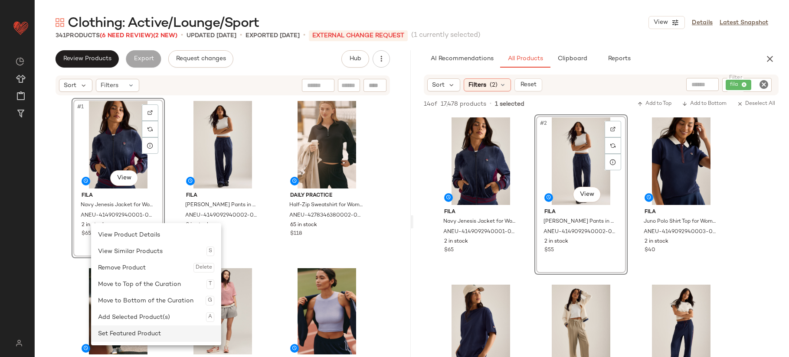
click at [154, 336] on div "Set Featured Product" at bounding box center [156, 334] width 116 height 16
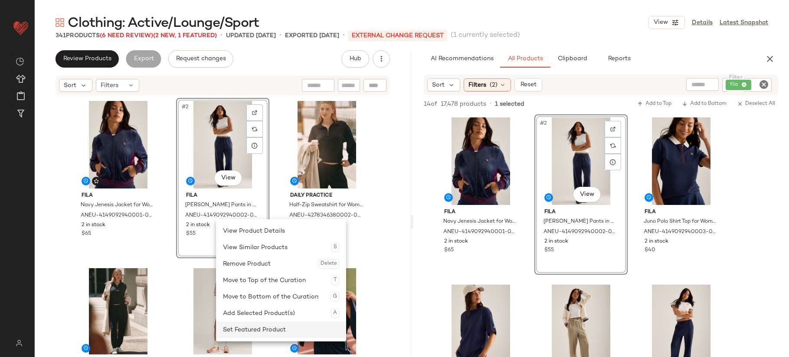
click at [263, 328] on div "Set Featured Product" at bounding box center [281, 330] width 116 height 16
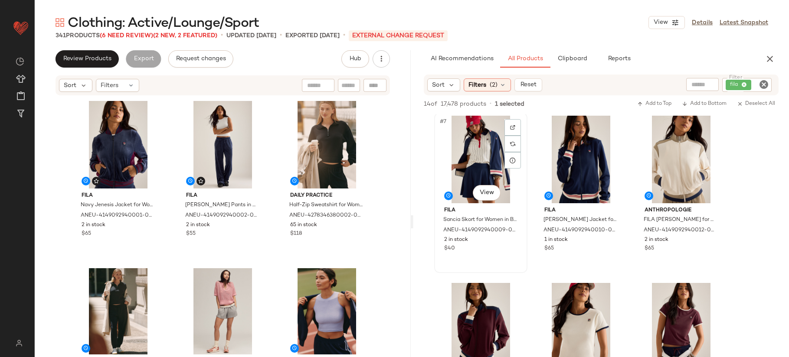
scroll to position [322, 0]
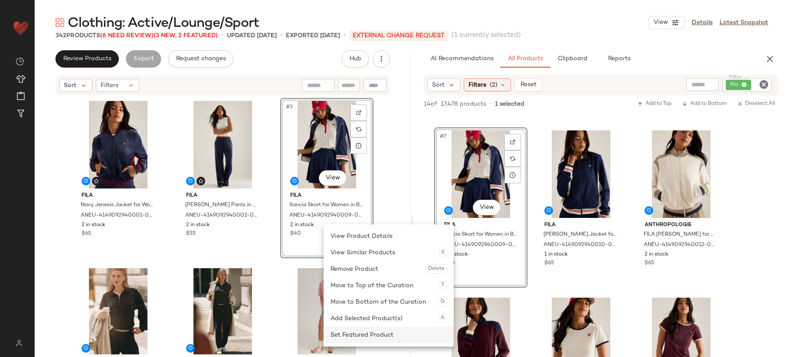
click at [376, 335] on div "Set Featured Product" at bounding box center [388, 335] width 116 height 16
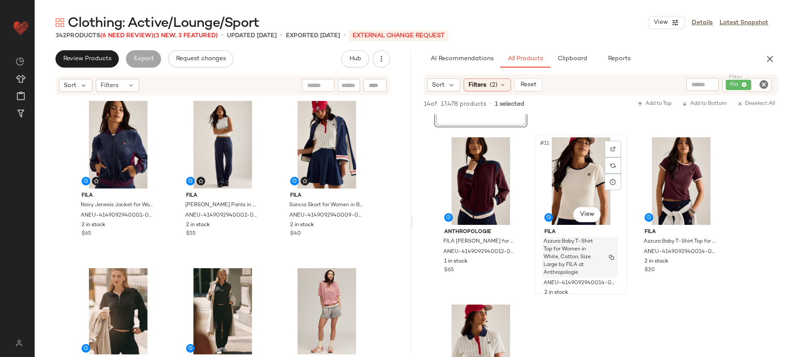
scroll to position [606, 0]
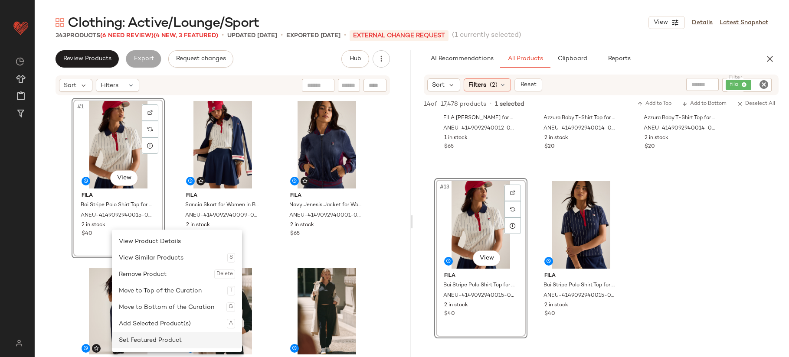
click at [170, 341] on div "Set Featured Product" at bounding box center [177, 340] width 116 height 16
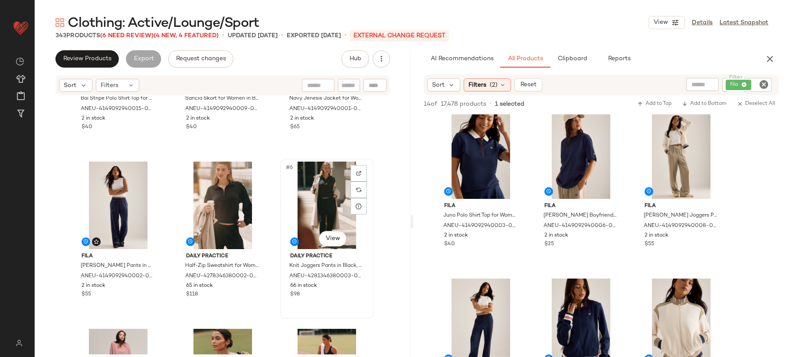
scroll to position [112, 0]
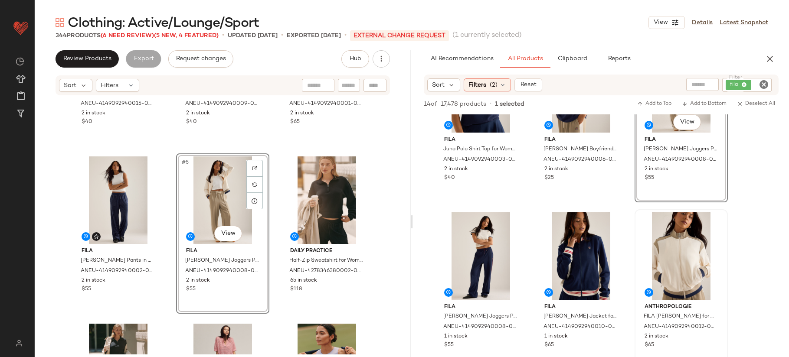
scroll to position [74, 0]
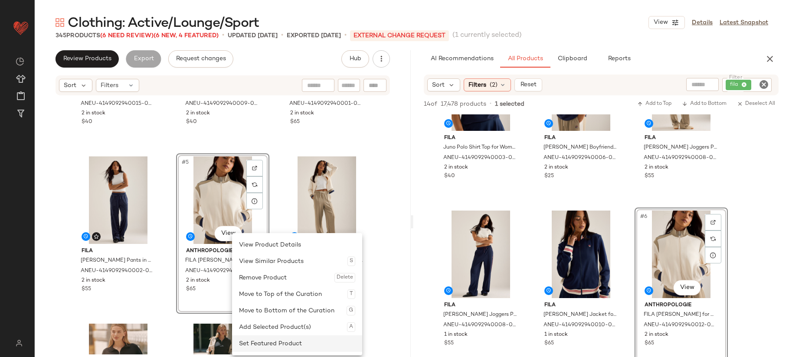
click at [266, 339] on div "Set Featured Product" at bounding box center [297, 344] width 116 height 16
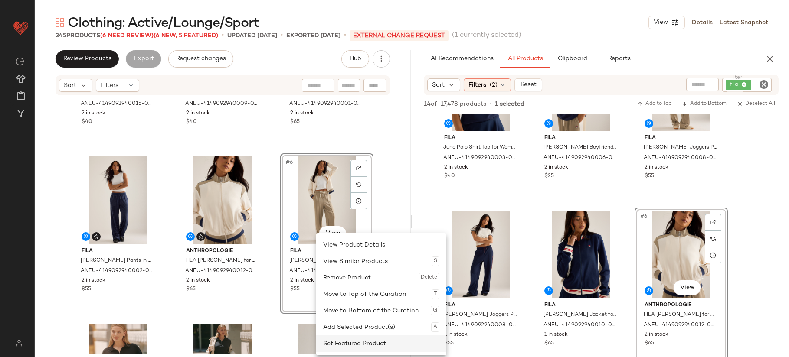
click at [352, 343] on div "Set Featured Product" at bounding box center [381, 344] width 116 height 16
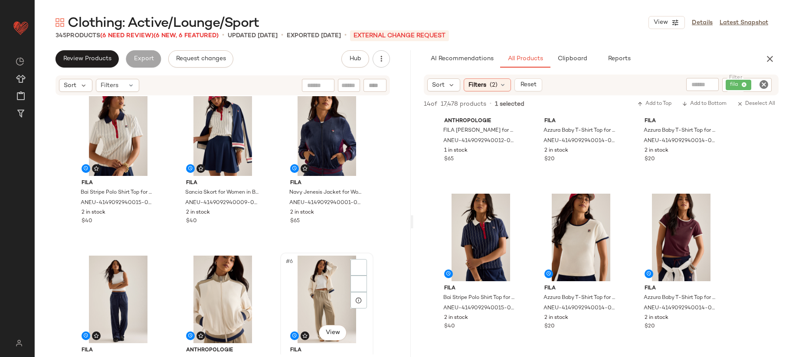
scroll to position [16, 0]
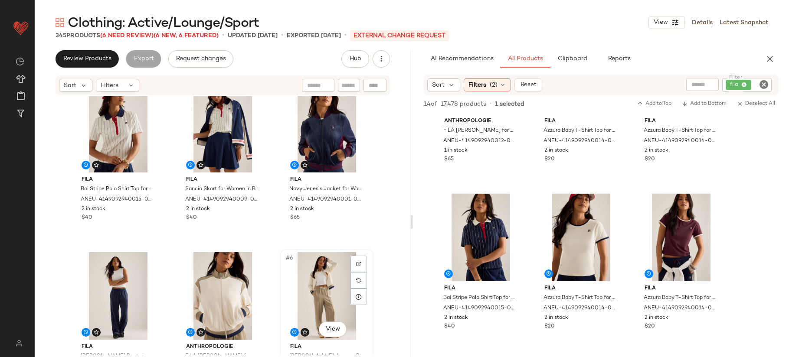
click at [325, 295] on div "#6 View" at bounding box center [326, 296] width 87 height 88
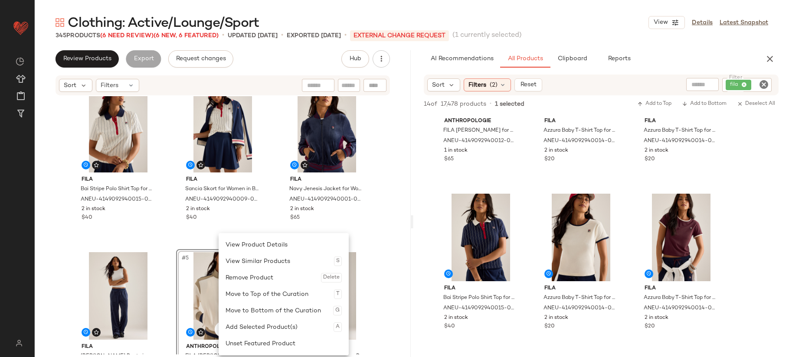
click at [211, 290] on div "#5 View" at bounding box center [222, 296] width 87 height 88
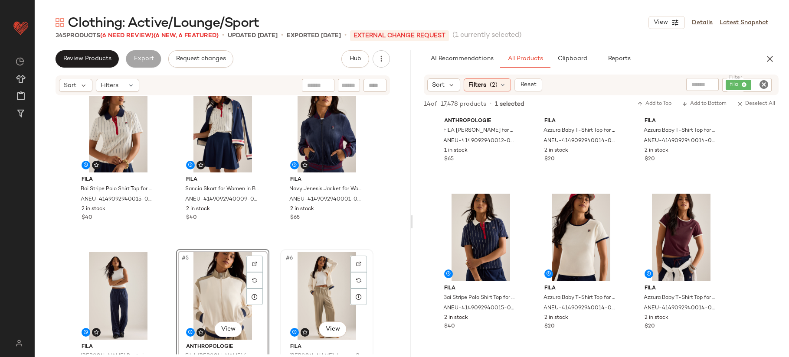
click at [305, 289] on div "#6 View" at bounding box center [326, 296] width 87 height 88
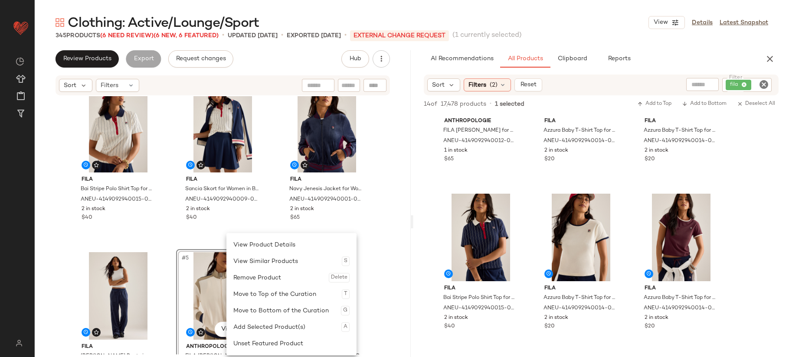
click at [215, 287] on div "#5 View" at bounding box center [222, 296] width 87 height 88
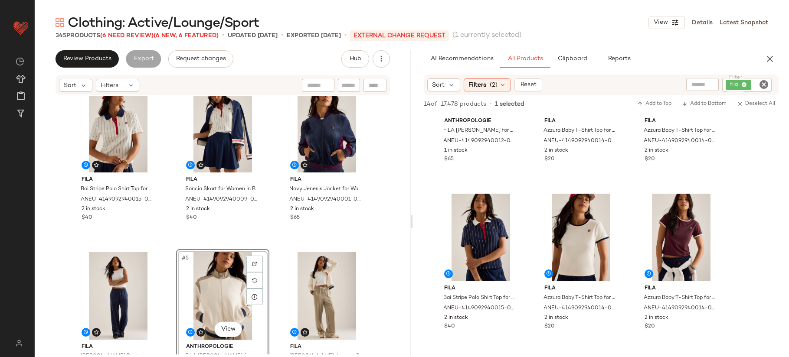
click at [274, 268] on div "FILA Bai Stripe Polo Shirt Top for Women in White, Cotton/Elastane, Size Small …" at bounding box center [223, 210] width 302 height 257
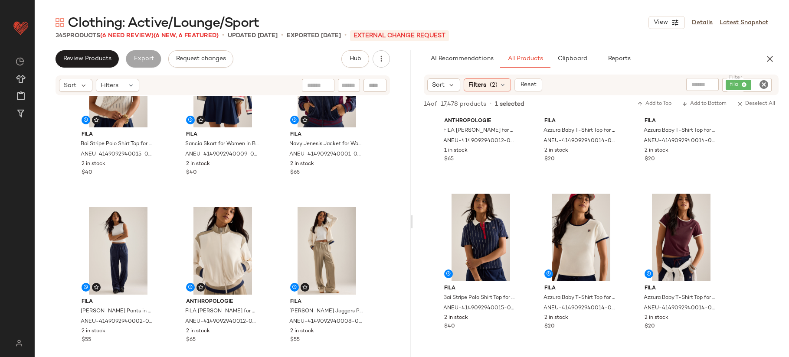
scroll to position [121, 0]
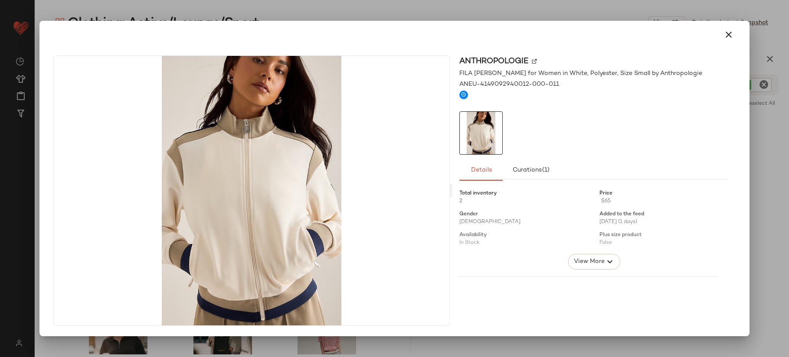
click at [357, 19] on div at bounding box center [394, 178] width 789 height 357
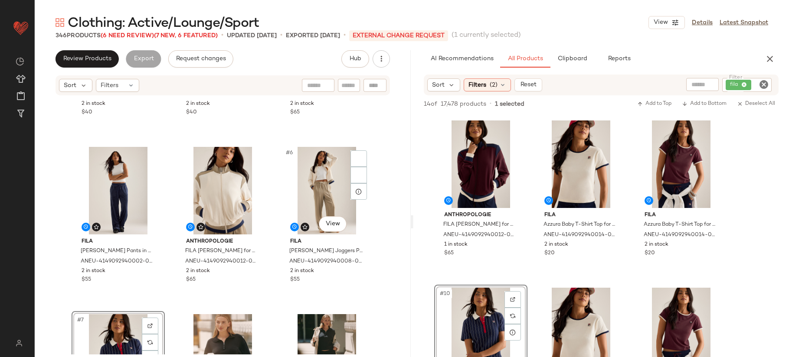
scroll to position [0, 0]
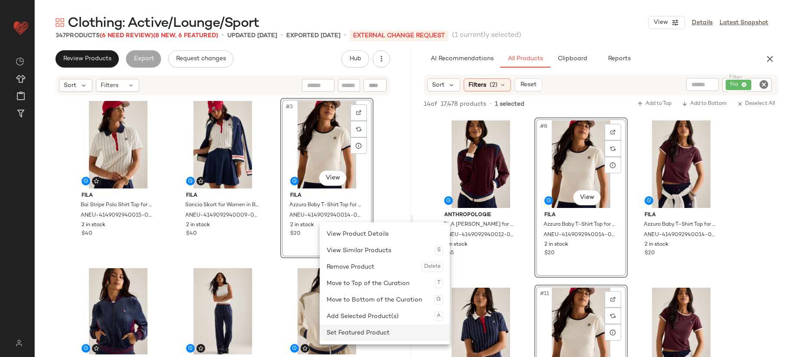
click at [370, 331] on div "Set Featured Product" at bounding box center [384, 333] width 116 height 16
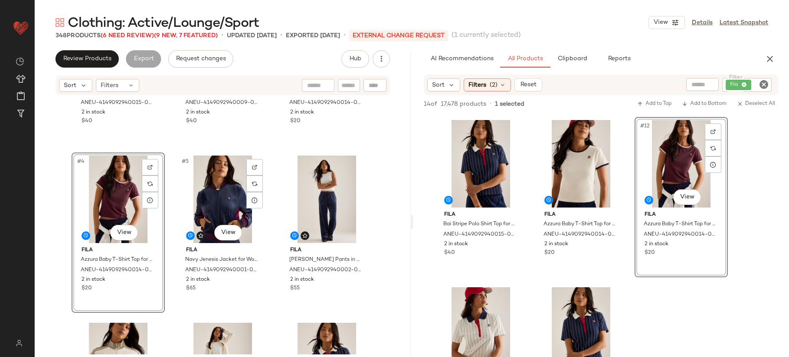
scroll to position [123, 0]
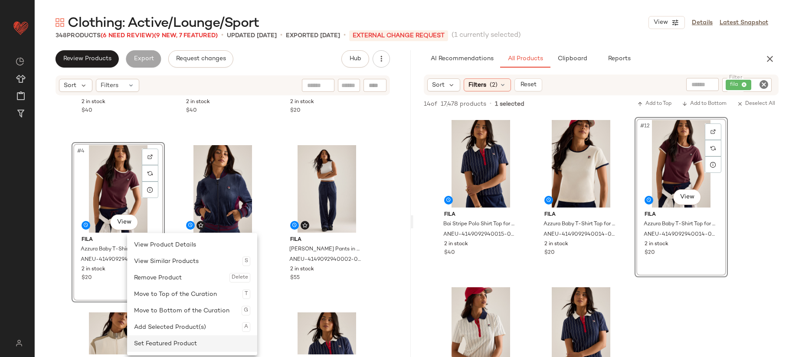
click at [173, 339] on div "Set Featured Product" at bounding box center [192, 344] width 116 height 16
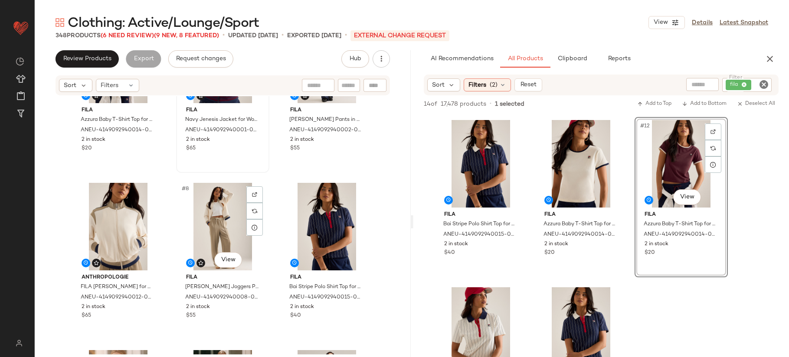
scroll to position [310, 0]
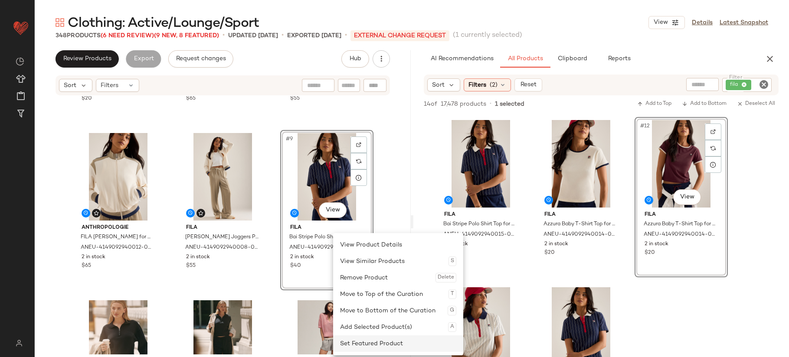
click at [375, 340] on div "Set Featured Product" at bounding box center [398, 344] width 116 height 16
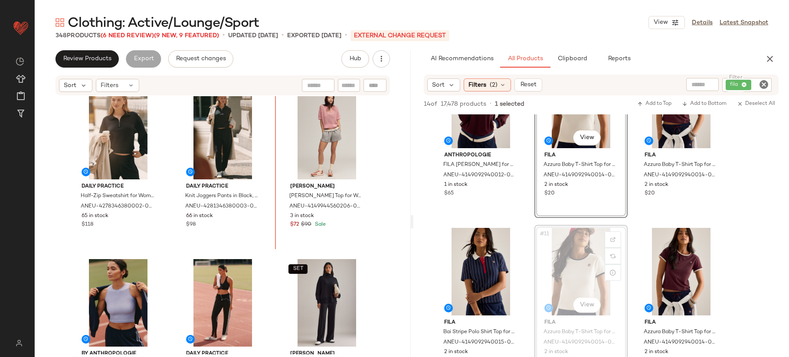
scroll to position [514, 0]
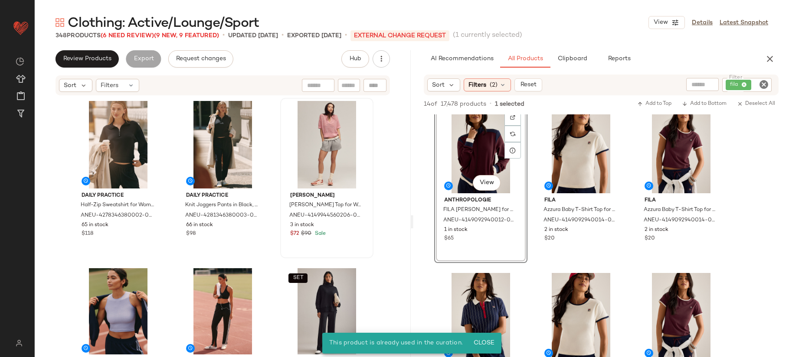
scroll to position [505, 0]
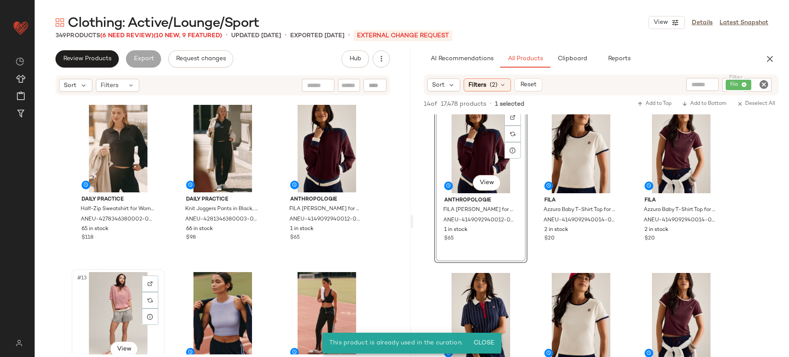
click at [94, 305] on div "#13 View" at bounding box center [118, 316] width 87 height 88
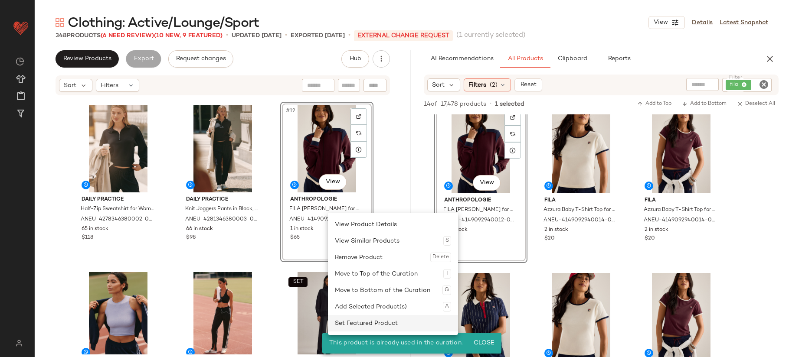
click at [376, 320] on div "Set Featured Product" at bounding box center [393, 323] width 116 height 16
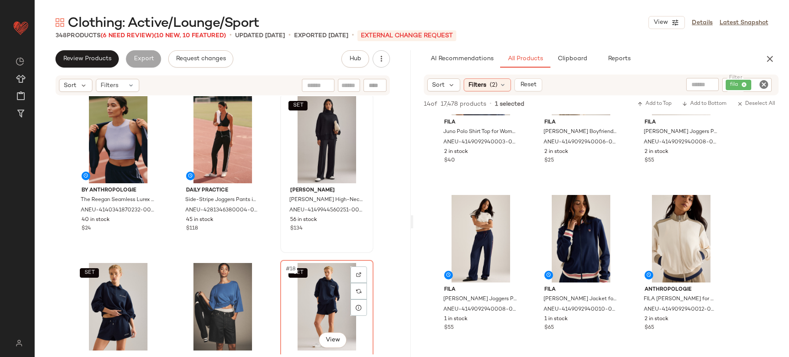
scroll to position [724, 0]
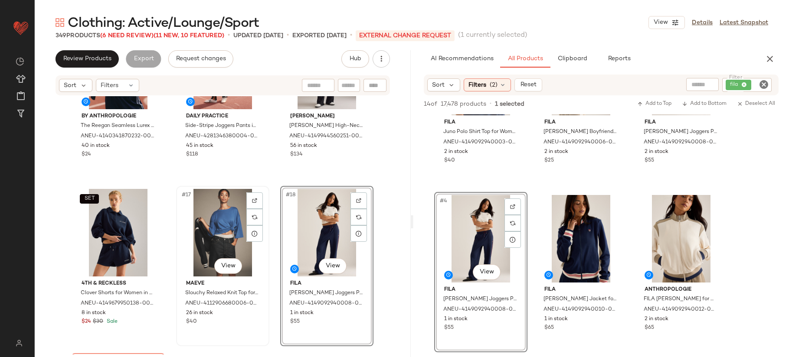
scroll to position [793, 0]
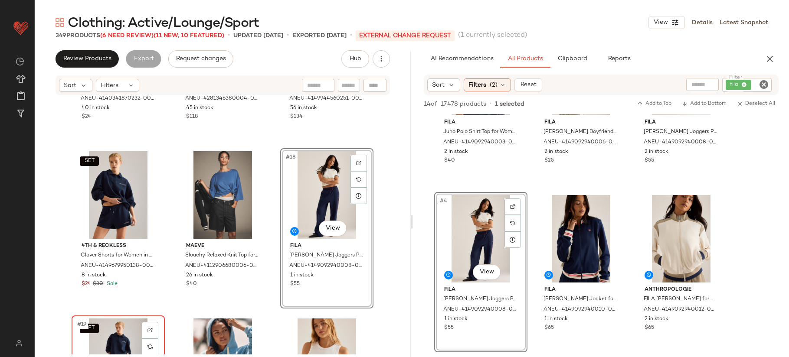
click at [112, 321] on div "SET #19 View" at bounding box center [118, 363] width 87 height 88
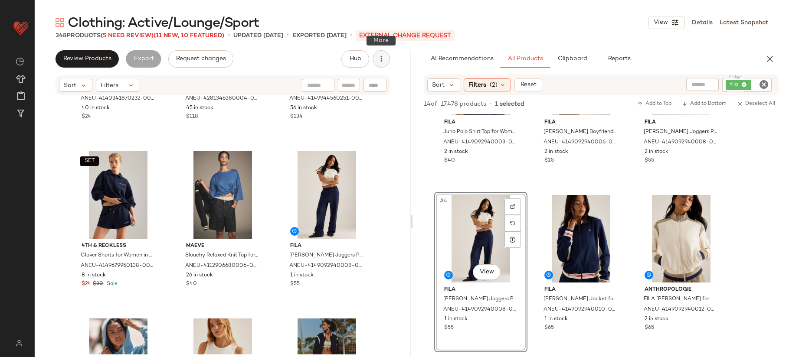
click at [380, 58] on icon "button" at bounding box center [381, 59] width 9 height 9
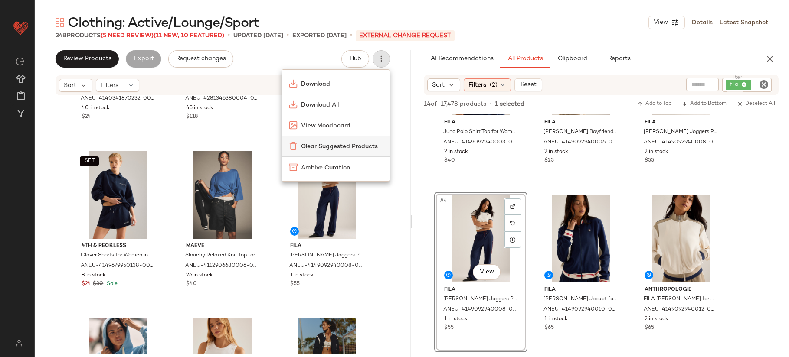
click at [341, 150] on span "Clear Suggested Products" at bounding box center [342, 146] width 82 height 9
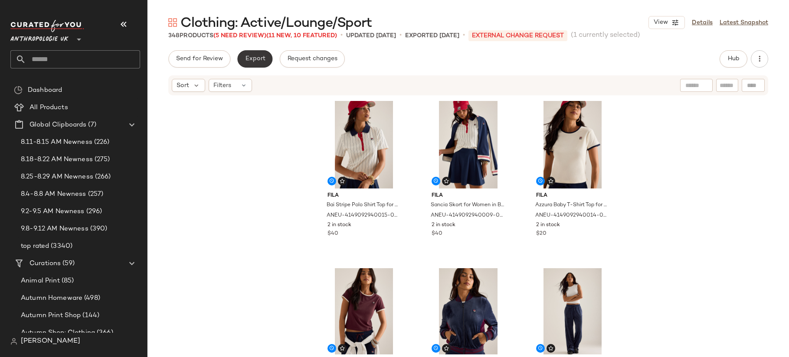
click at [242, 56] on button "Export" at bounding box center [254, 58] width 35 height 17
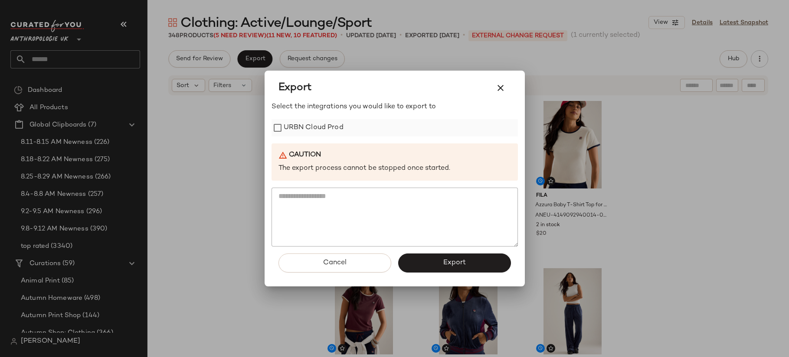
click at [314, 125] on label "URBN Cloud Prod" at bounding box center [314, 127] width 60 height 17
click at [435, 262] on button "Export" at bounding box center [454, 263] width 113 height 19
